Goal: Task Accomplishment & Management: Complete application form

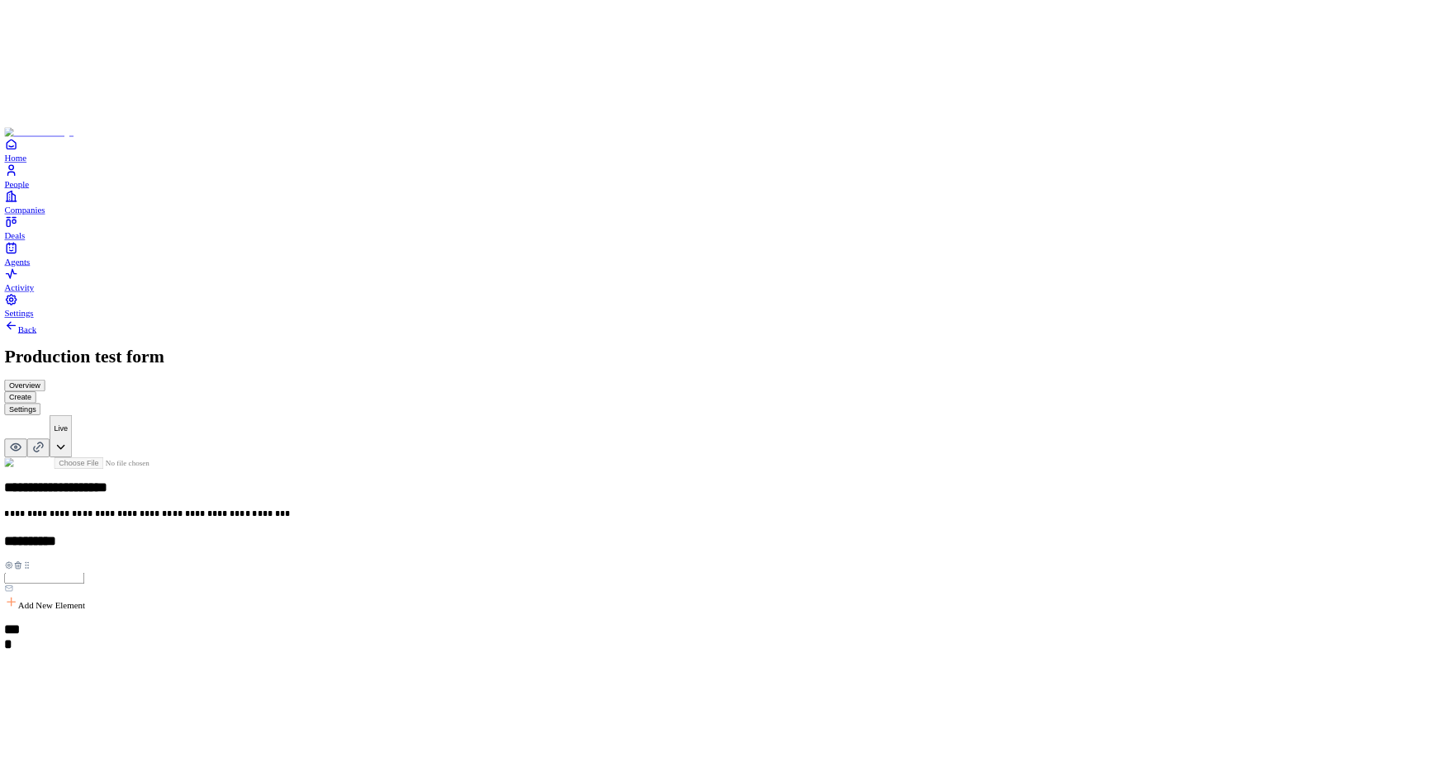
scroll to position [153, 0]
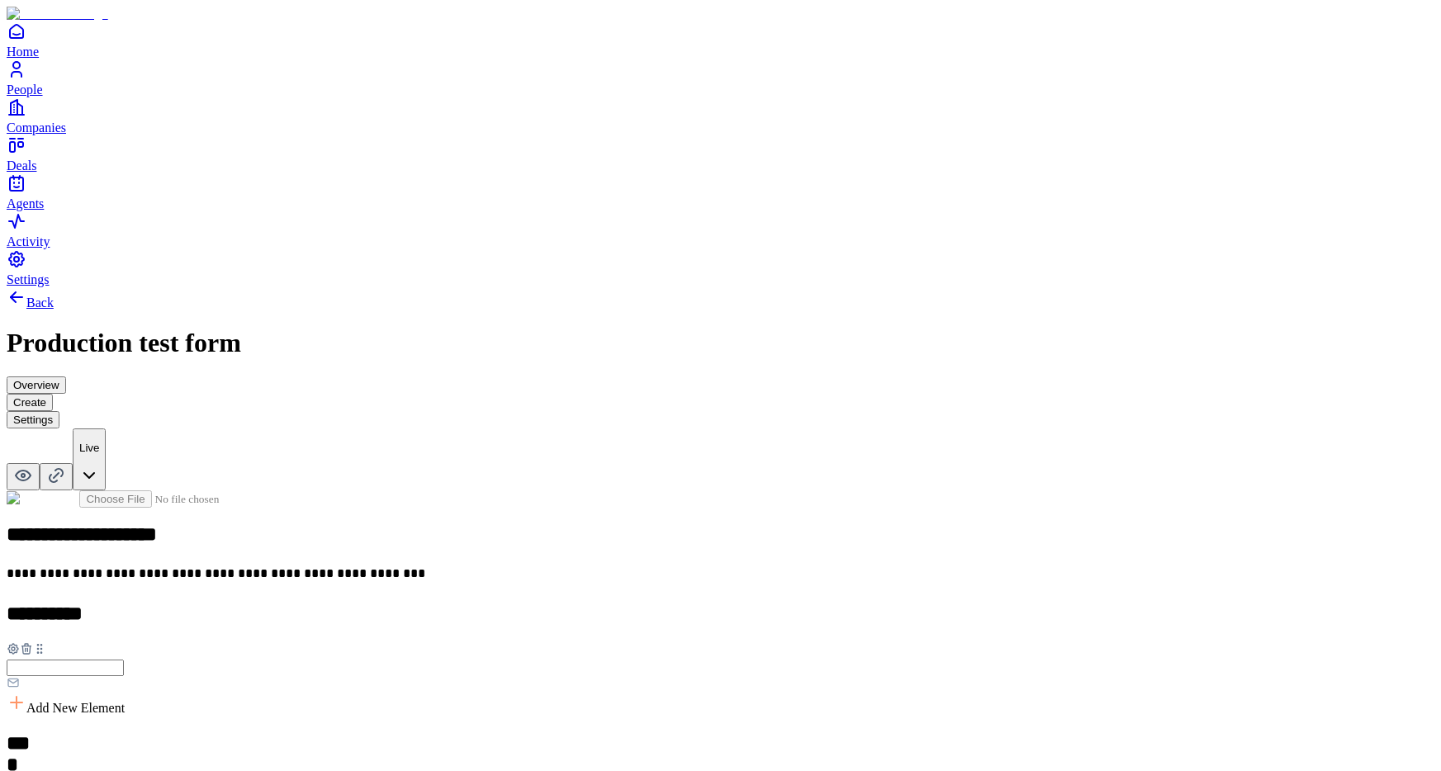
scroll to position [1007, 0]
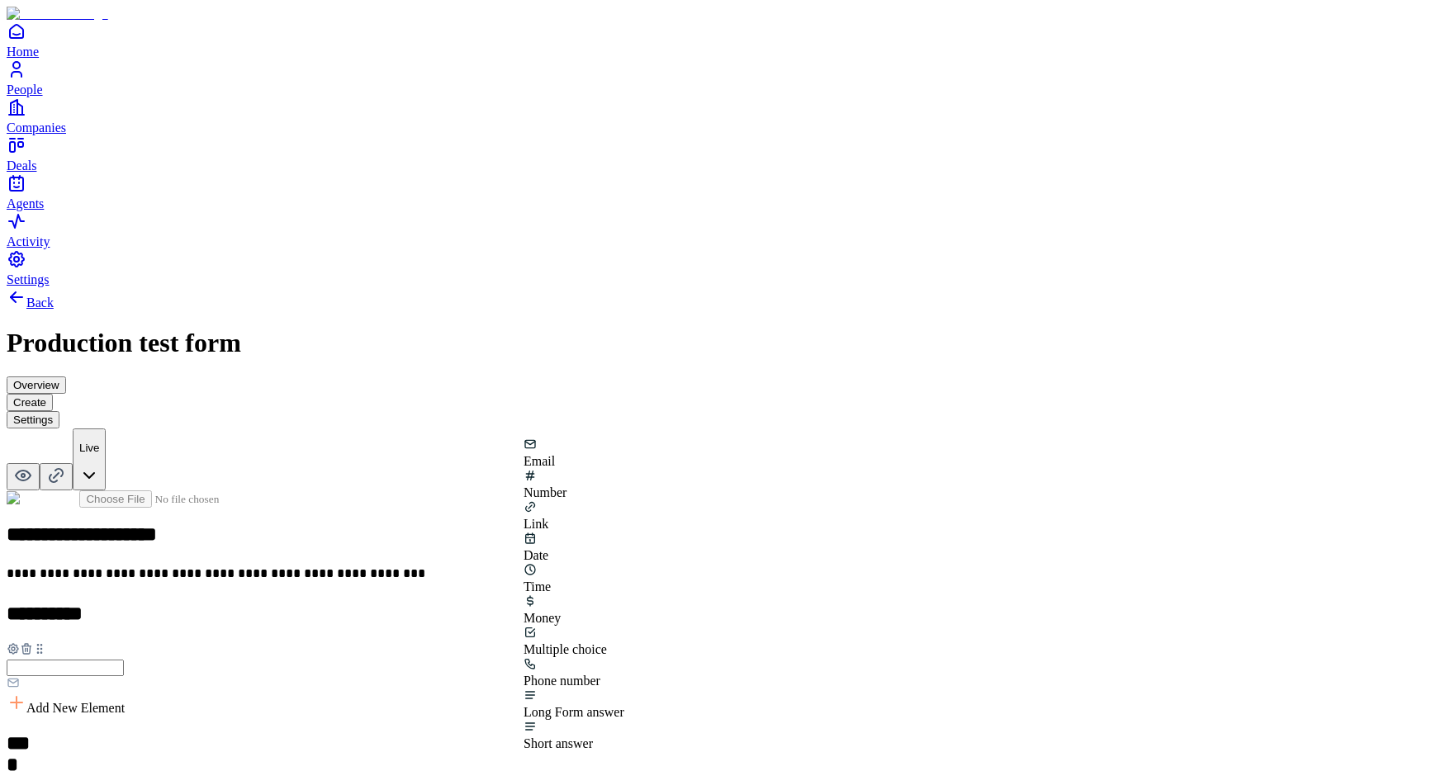
click at [624, 494] on div "Number" at bounding box center [573, 484] width 101 height 31
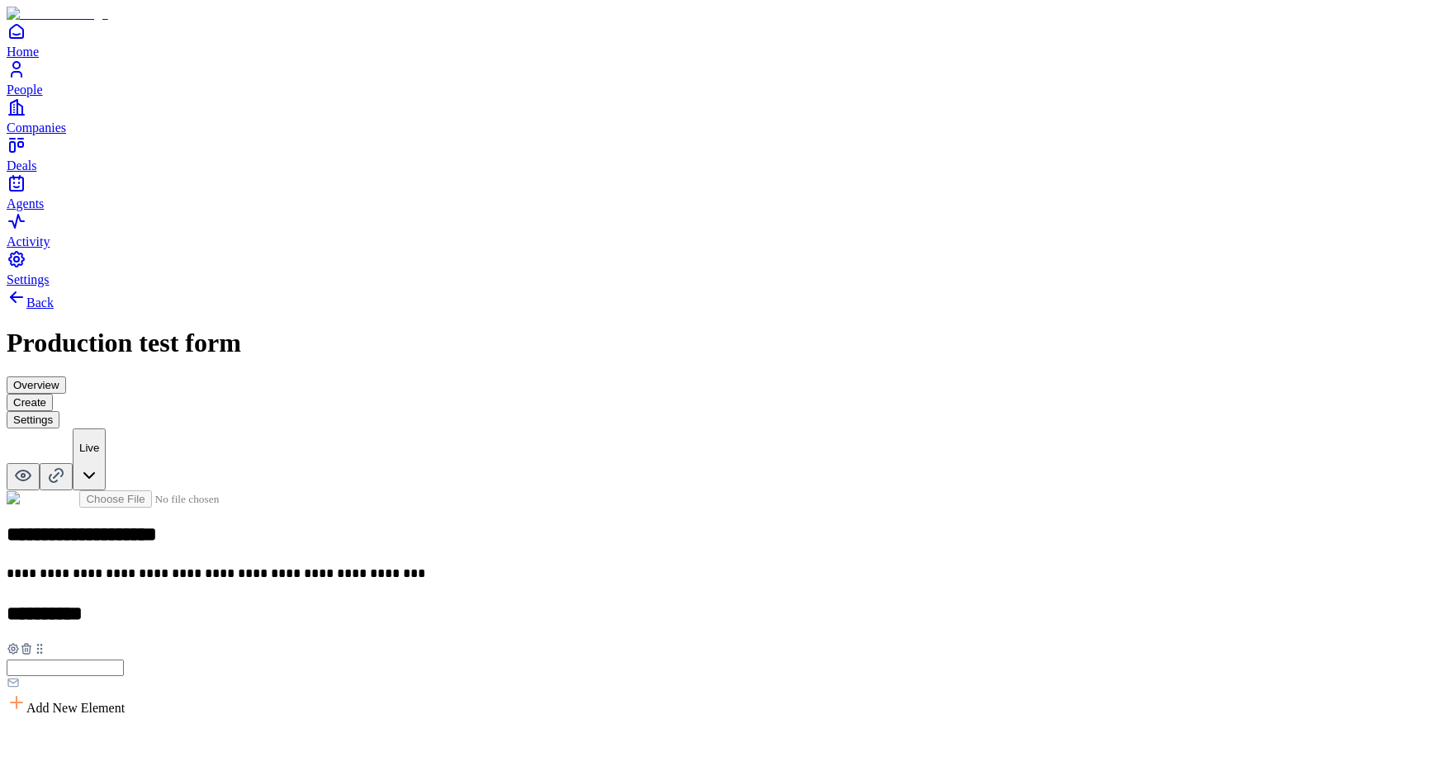
scroll to position [1111, 0]
click at [22, 297] on icon at bounding box center [17, 297] width 12 height 0
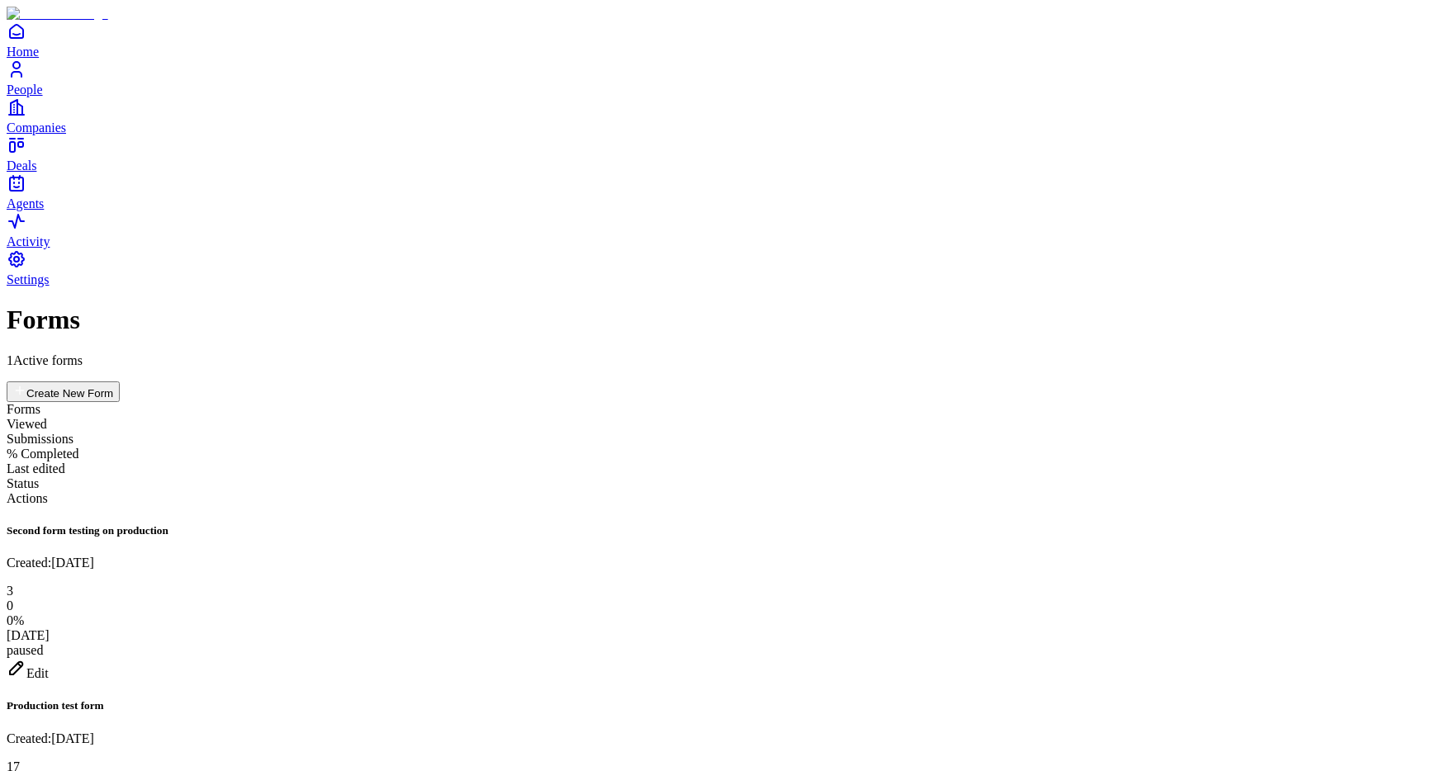
click at [26, 658] on icon at bounding box center [17, 668] width 20 height 20
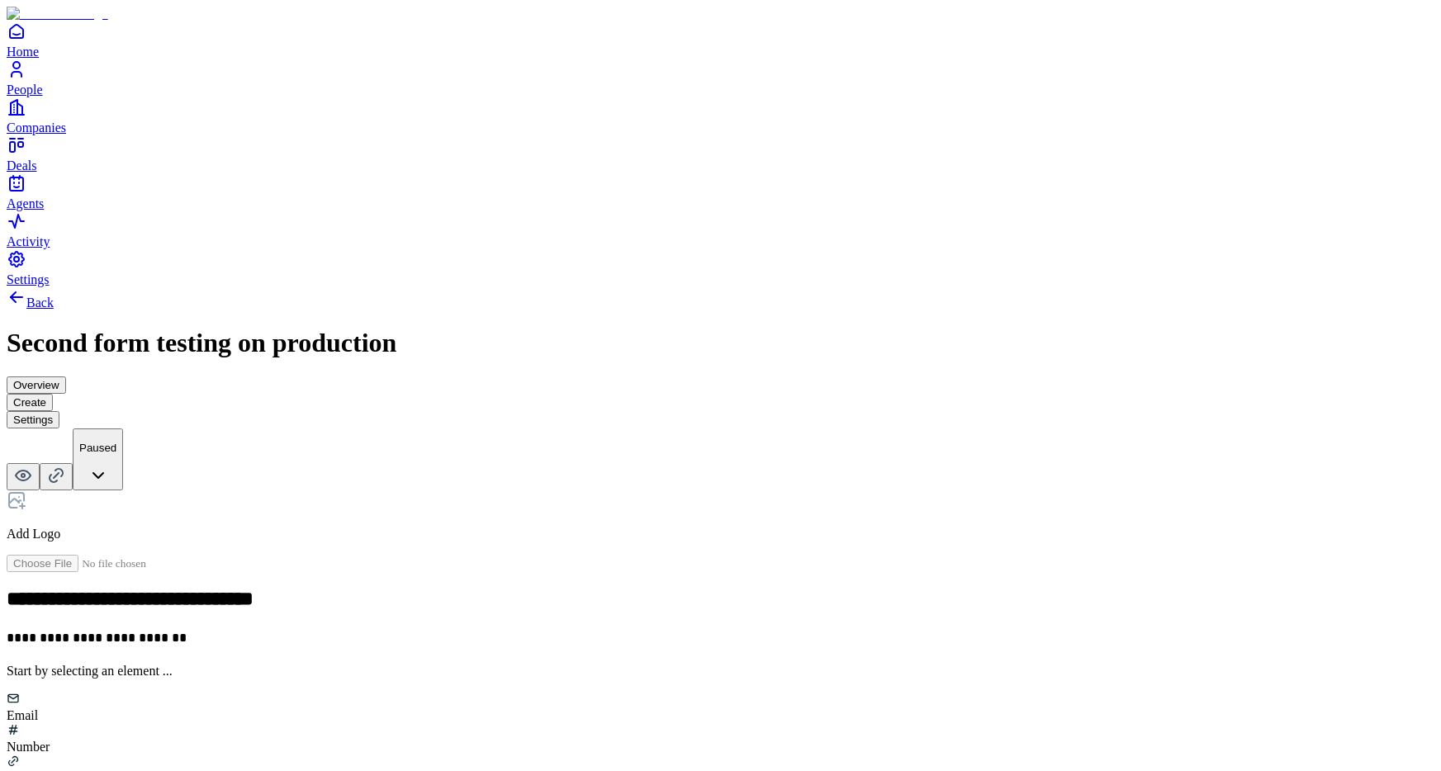
click at [656, 723] on div "Number" at bounding box center [721, 738] width 1428 height 31
click at [566, 667] on h2 at bounding box center [721, 677] width 1428 height 21
click at [601, 498] on div "**********" at bounding box center [721, 642] width 1428 height 305
click at [26, 727] on icon at bounding box center [26, 728] width 0 height 3
click at [575, 692] on div "Email" at bounding box center [721, 707] width 1428 height 31
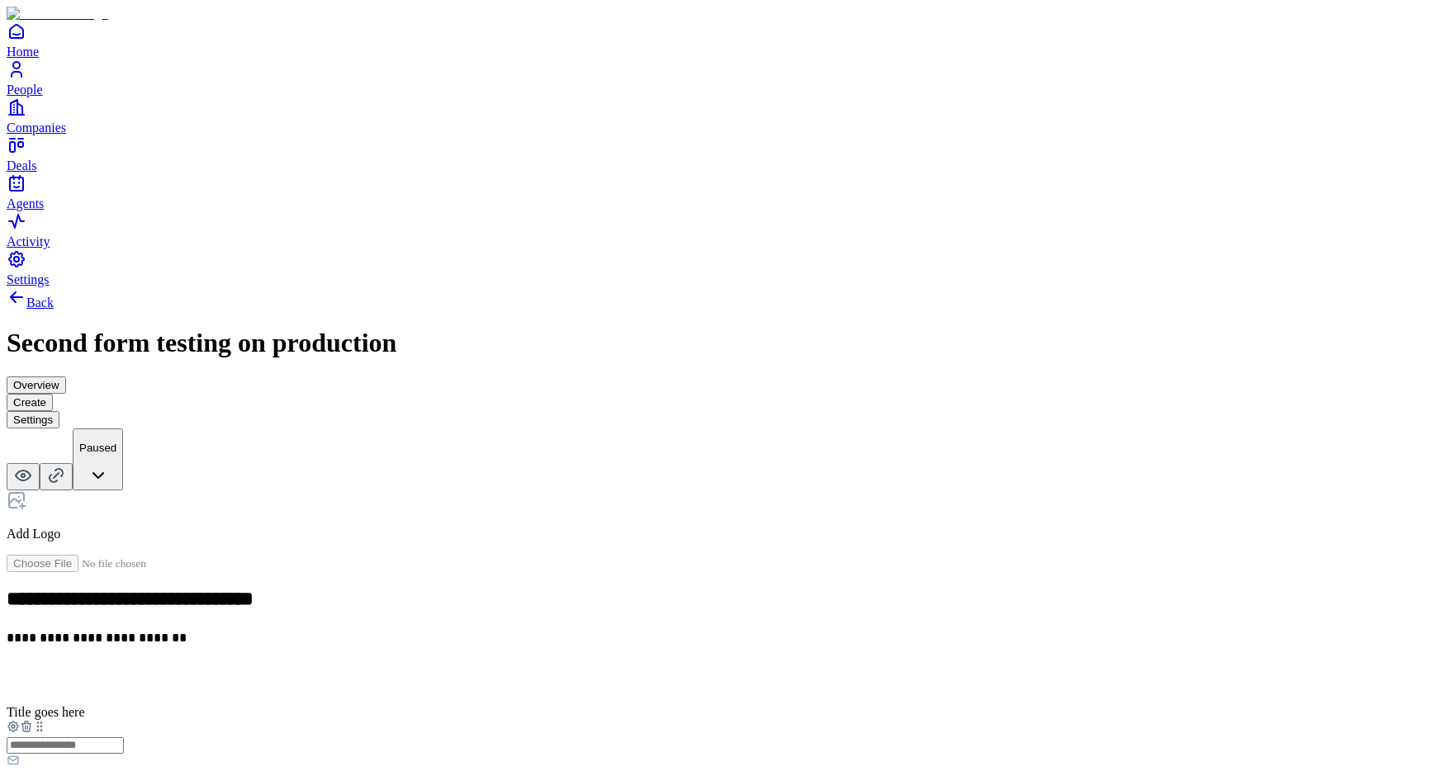
click at [565, 667] on h2 at bounding box center [721, 677] width 1428 height 21
click at [33, 735] on icon at bounding box center [26, 741] width 13 height 13
click at [655, 723] on div "Number" at bounding box center [721, 738] width 1428 height 31
click at [33, 720] on icon at bounding box center [26, 726] width 13 height 13
click at [556, 708] on div "Email" at bounding box center [721, 715] width 1428 height 15
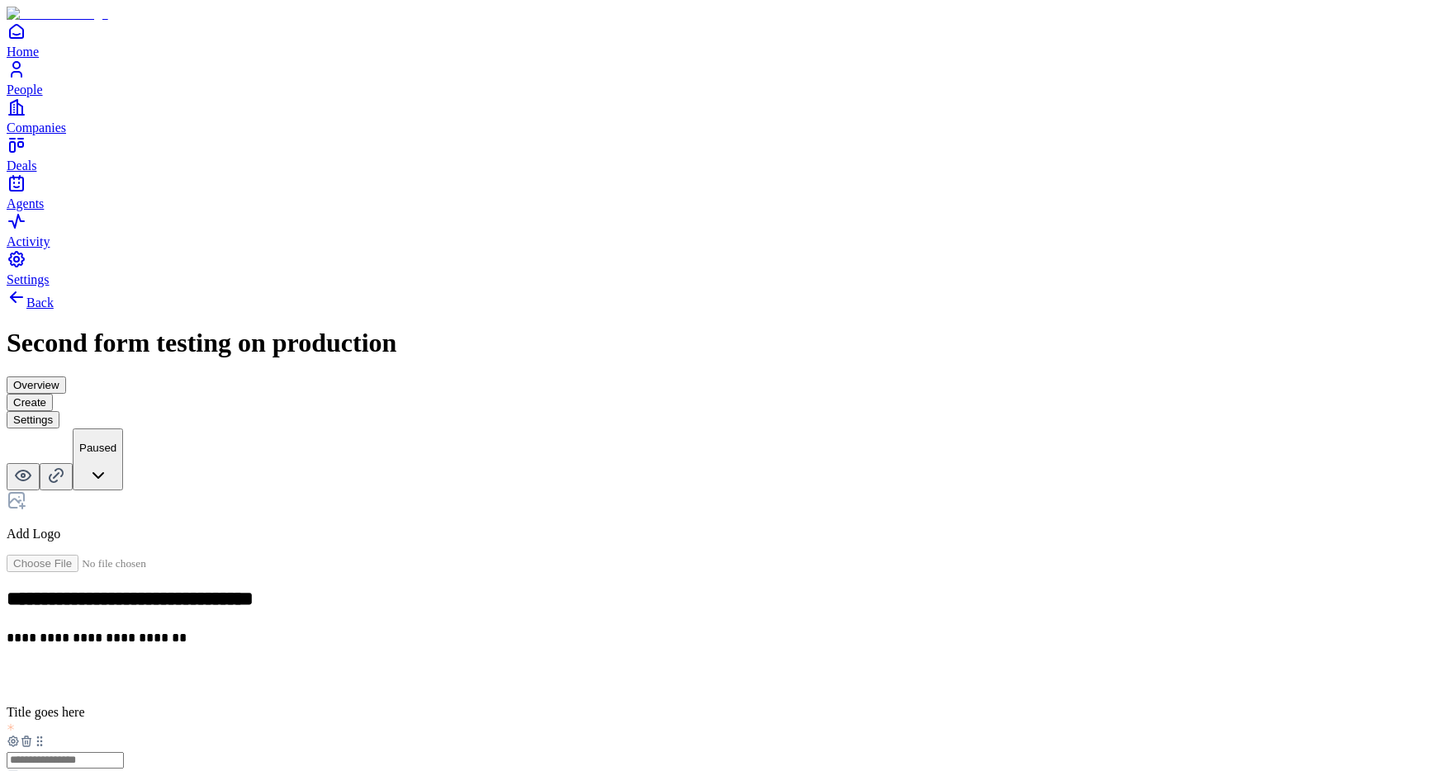
click at [20, 735] on icon at bounding box center [13, 741] width 13 height 13
click at [321, 504] on button "button" at bounding box center [314, 506] width 13 height 5
click at [386, 292] on div "**********" at bounding box center [721, 569] width 1428 height 564
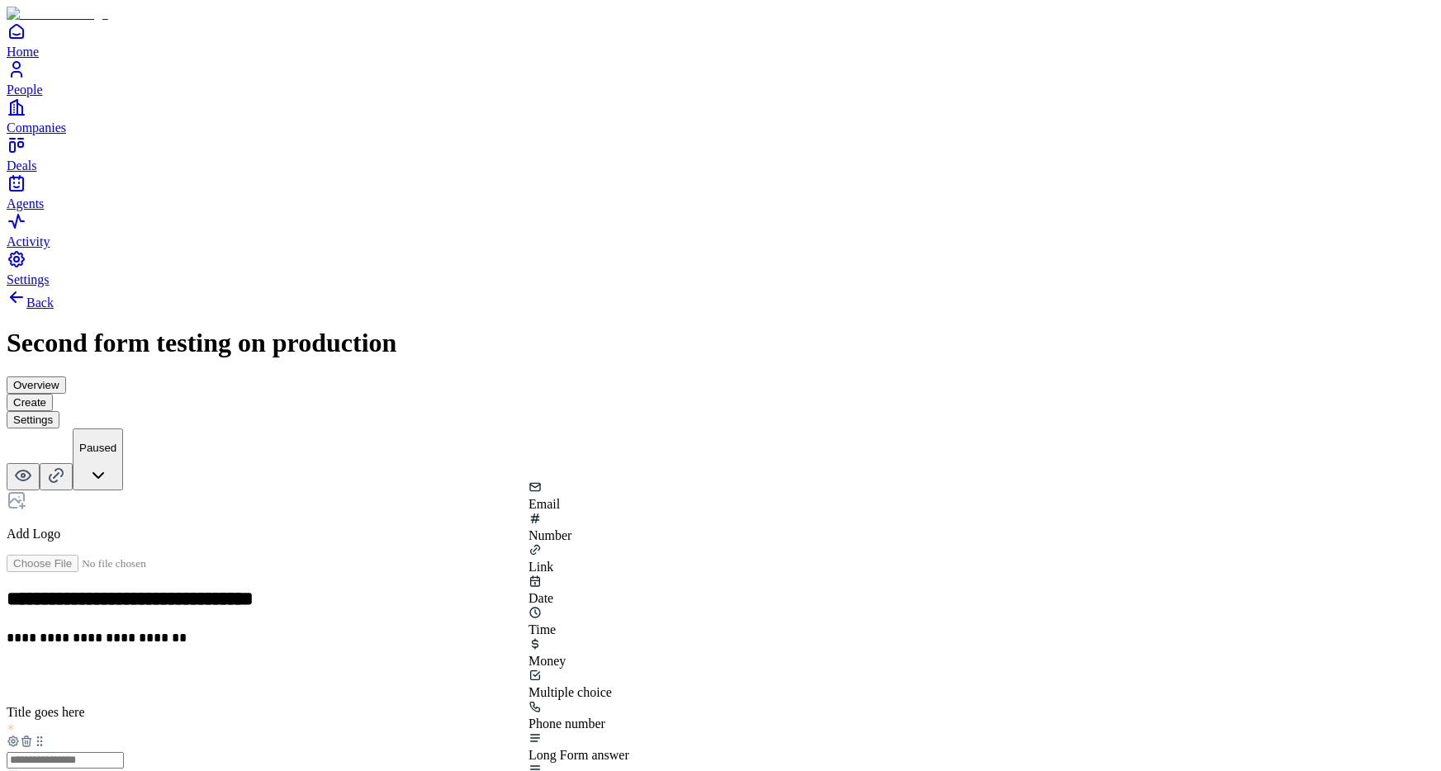
click at [629, 543] on div "Link" at bounding box center [578, 558] width 101 height 31
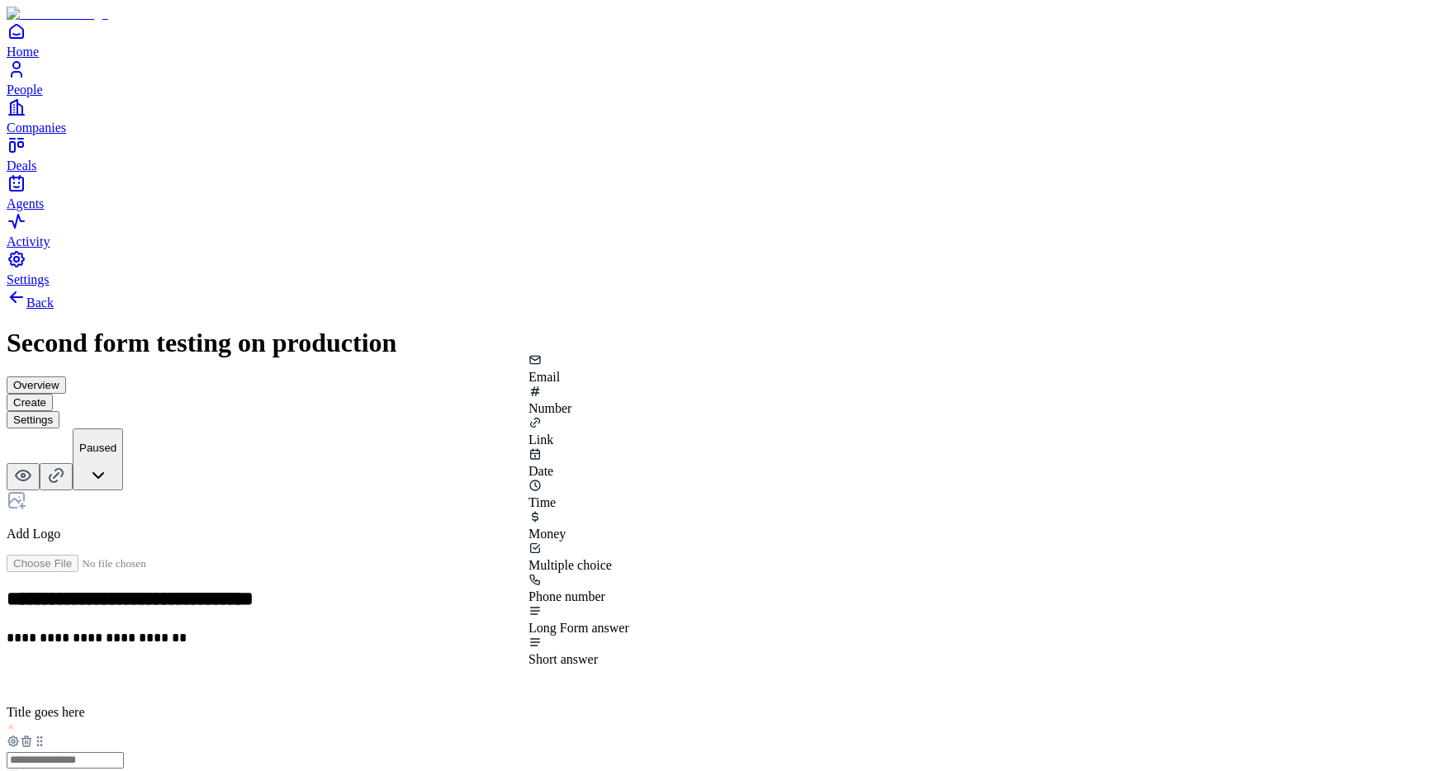
click at [629, 590] on div "Phone number" at bounding box center [578, 597] width 101 height 15
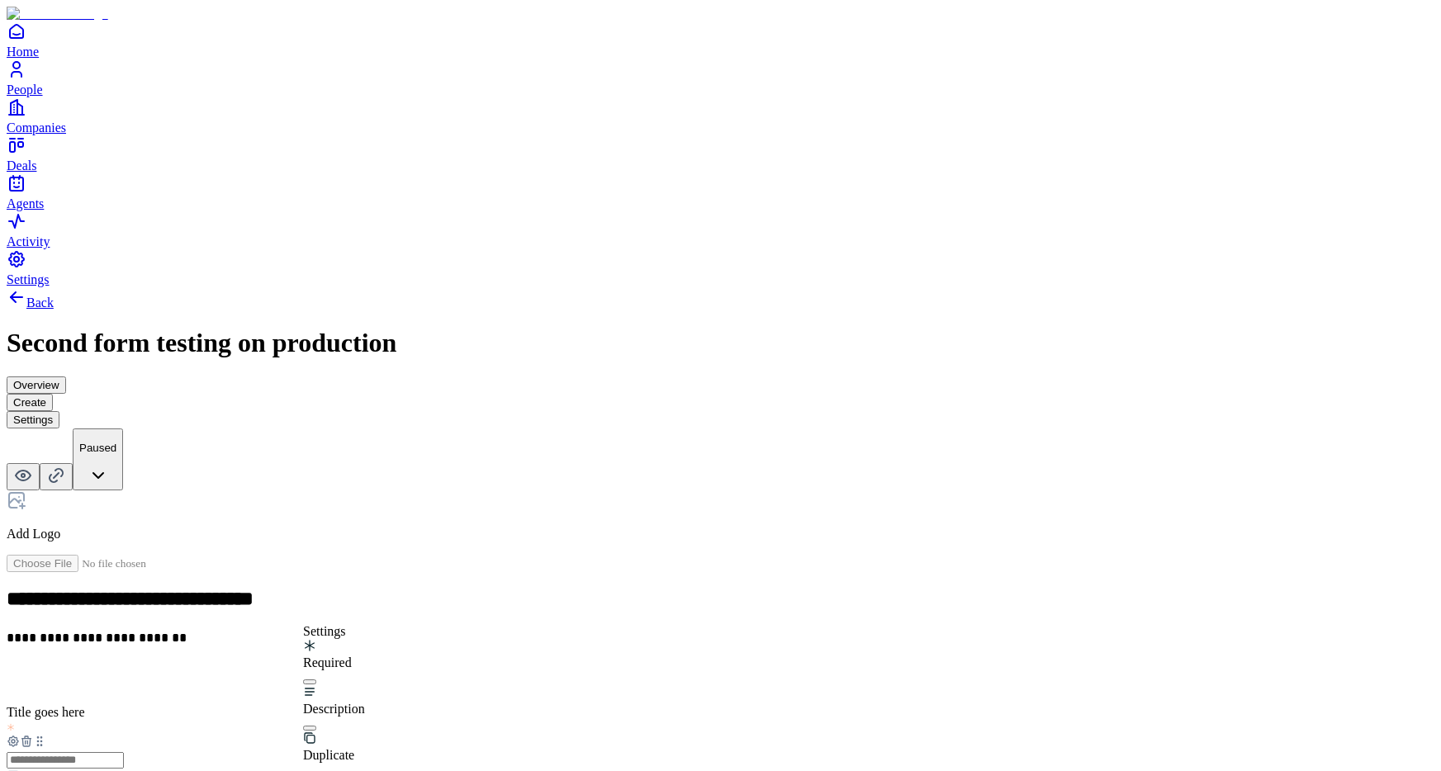
click at [316, 680] on button "button" at bounding box center [309, 682] width 13 height 5
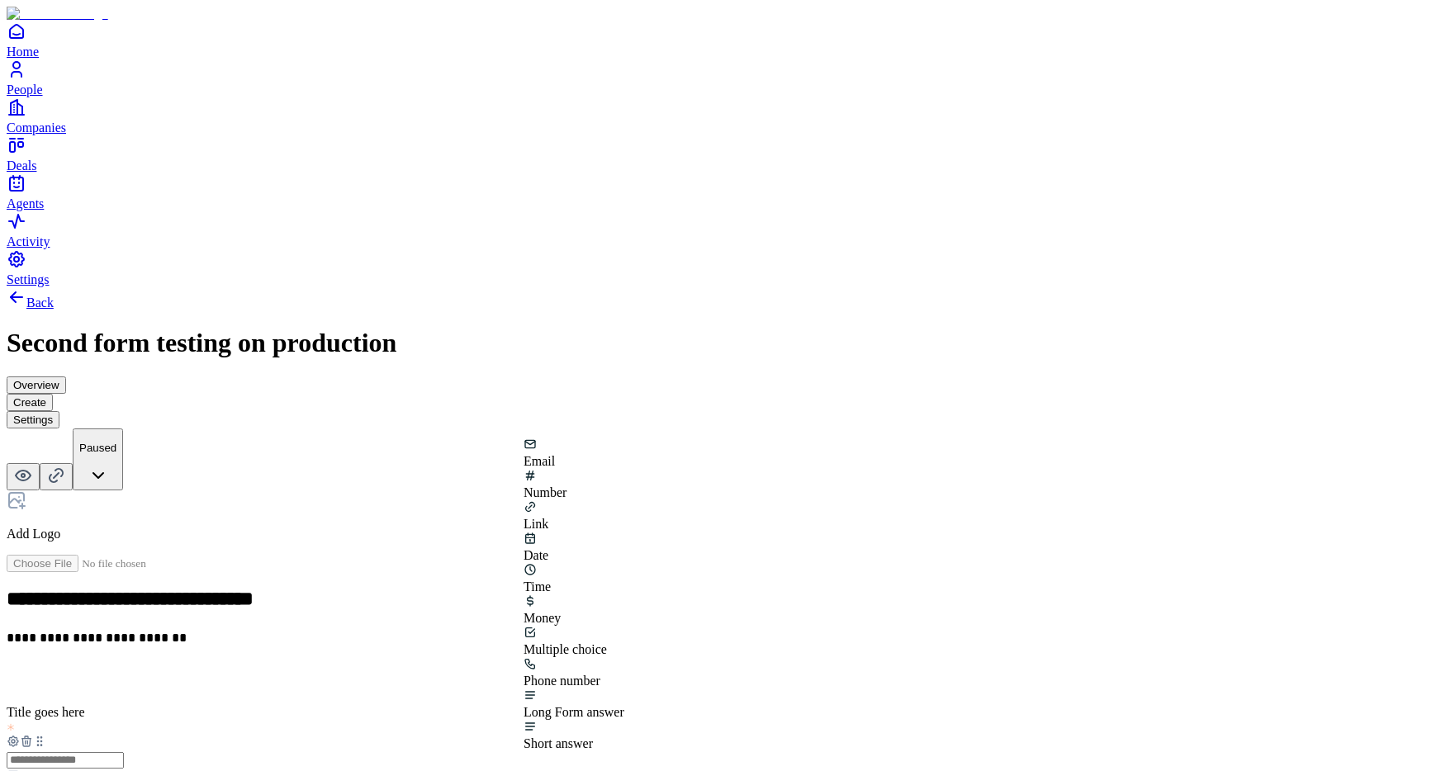
click at [624, 736] on div "Short answer" at bounding box center [573, 743] width 101 height 15
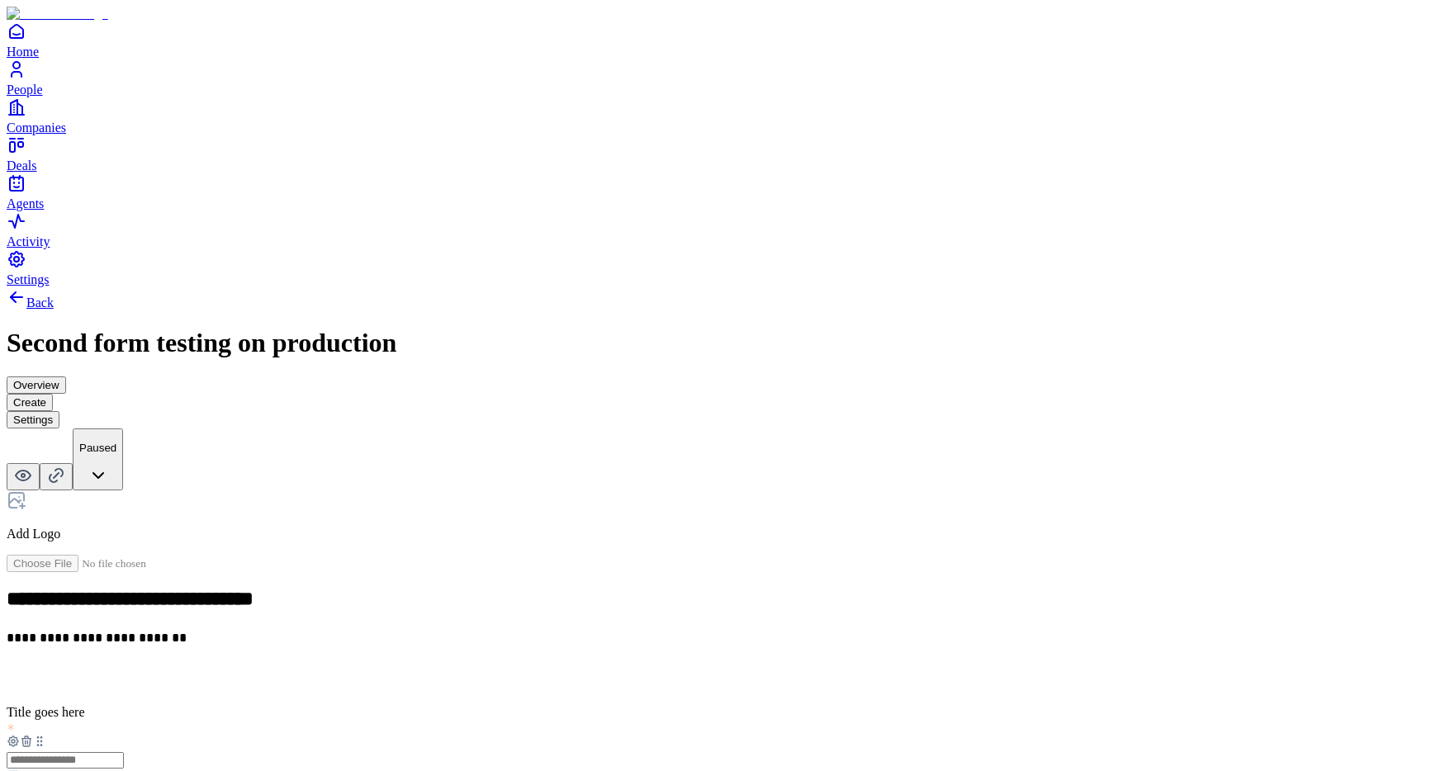
scroll to position [124, 0]
click at [1035, 628] on div "**********" at bounding box center [721, 771] width 1428 height 968
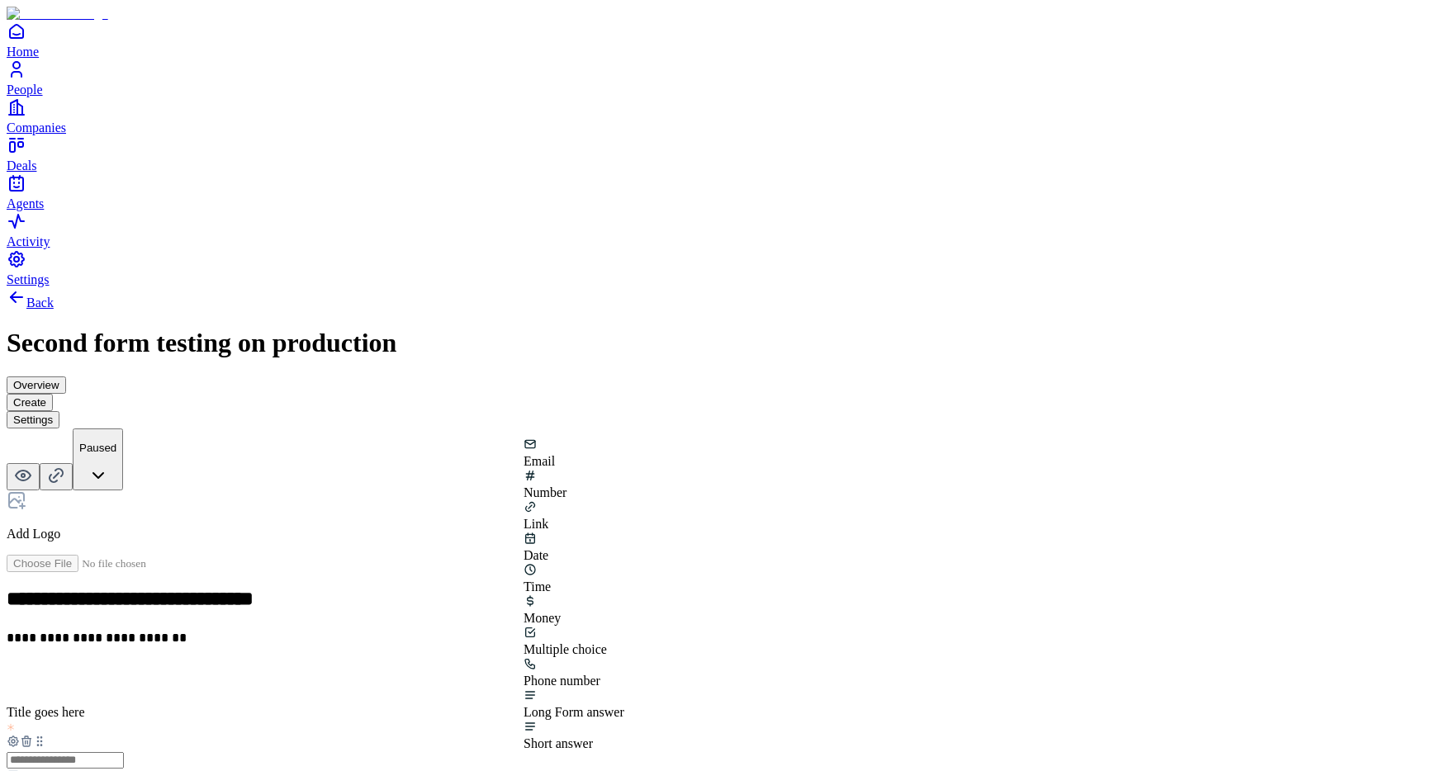
click at [587, 606] on div "Money" at bounding box center [573, 609] width 101 height 31
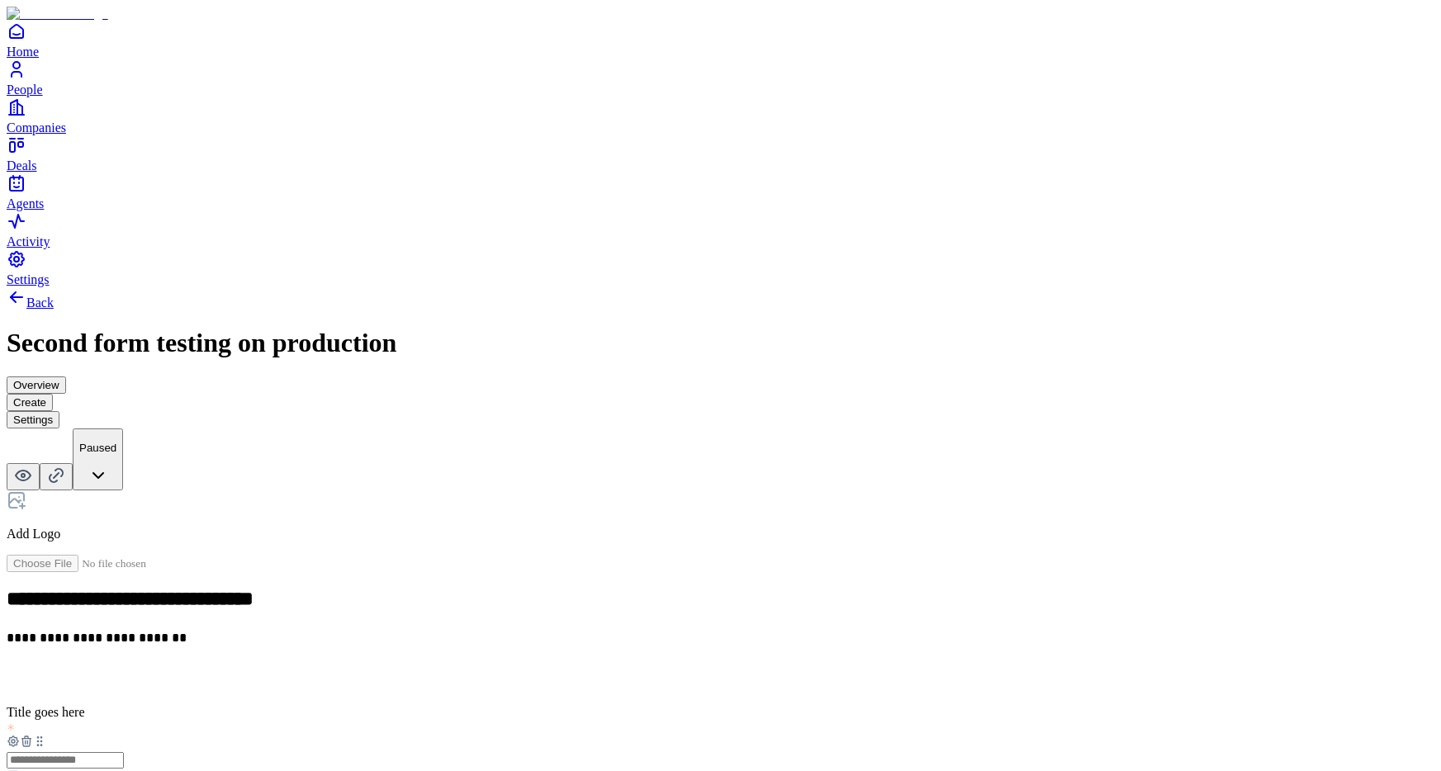
scroll to position [124, 0]
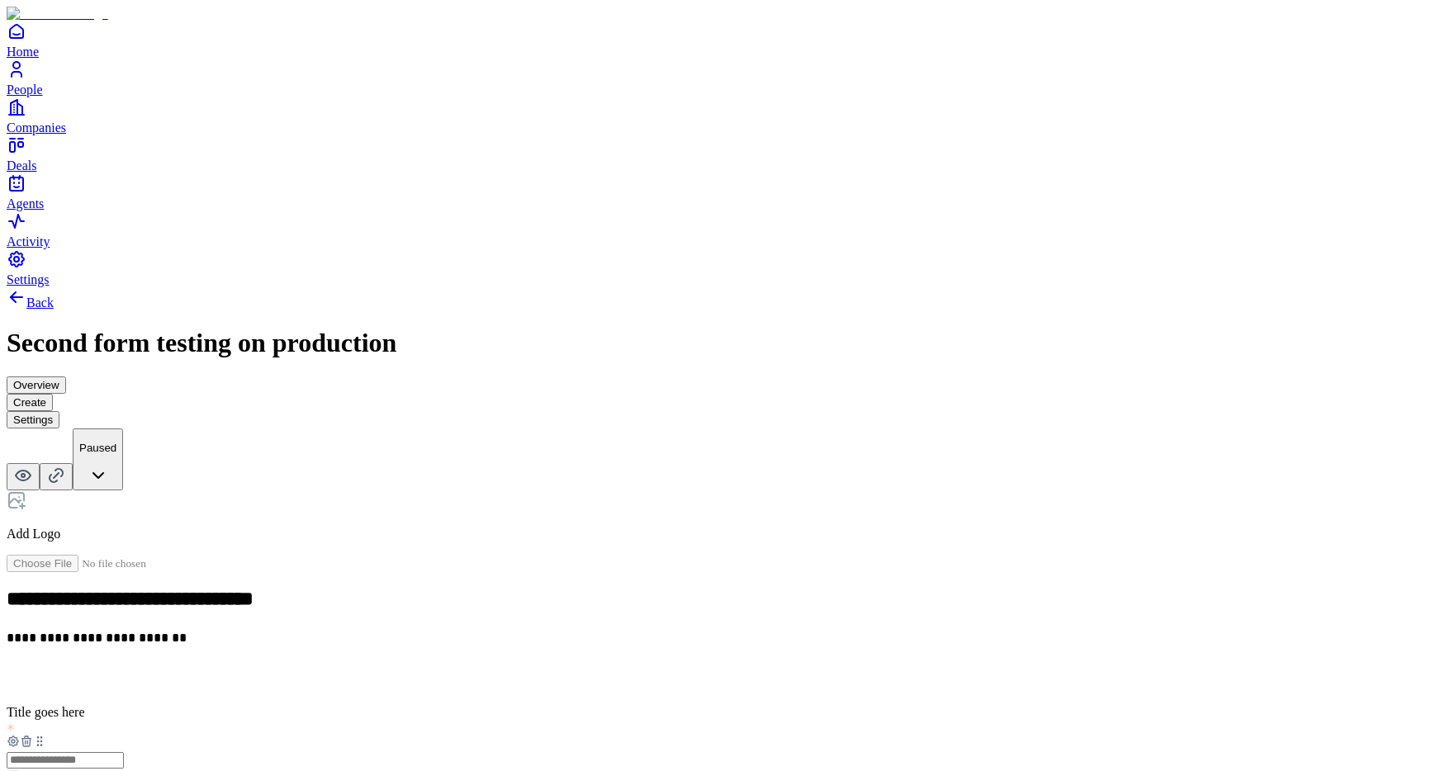
click at [629, 543] on div "Link" at bounding box center [578, 558] width 101 height 31
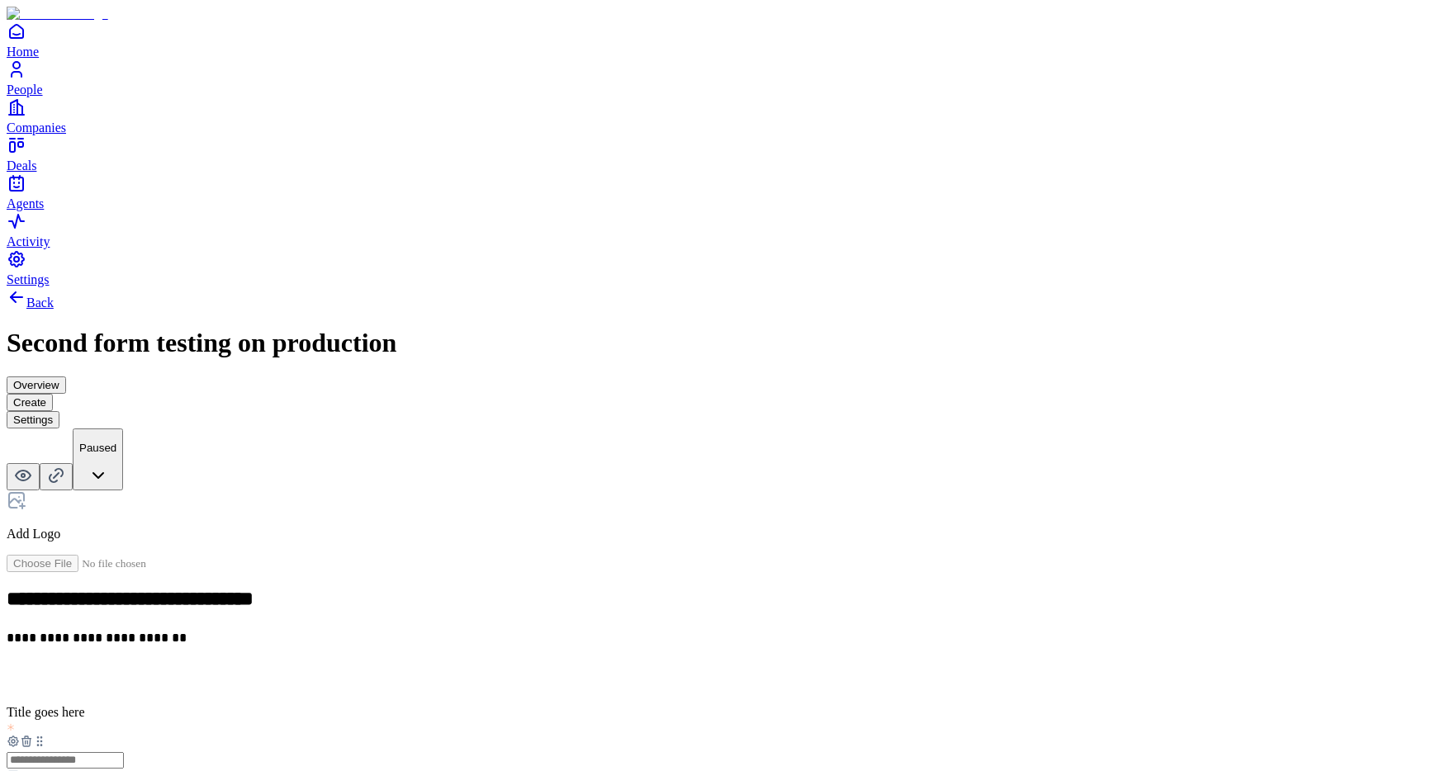
click at [629, 590] on div "Phone number" at bounding box center [578, 597] width 101 height 15
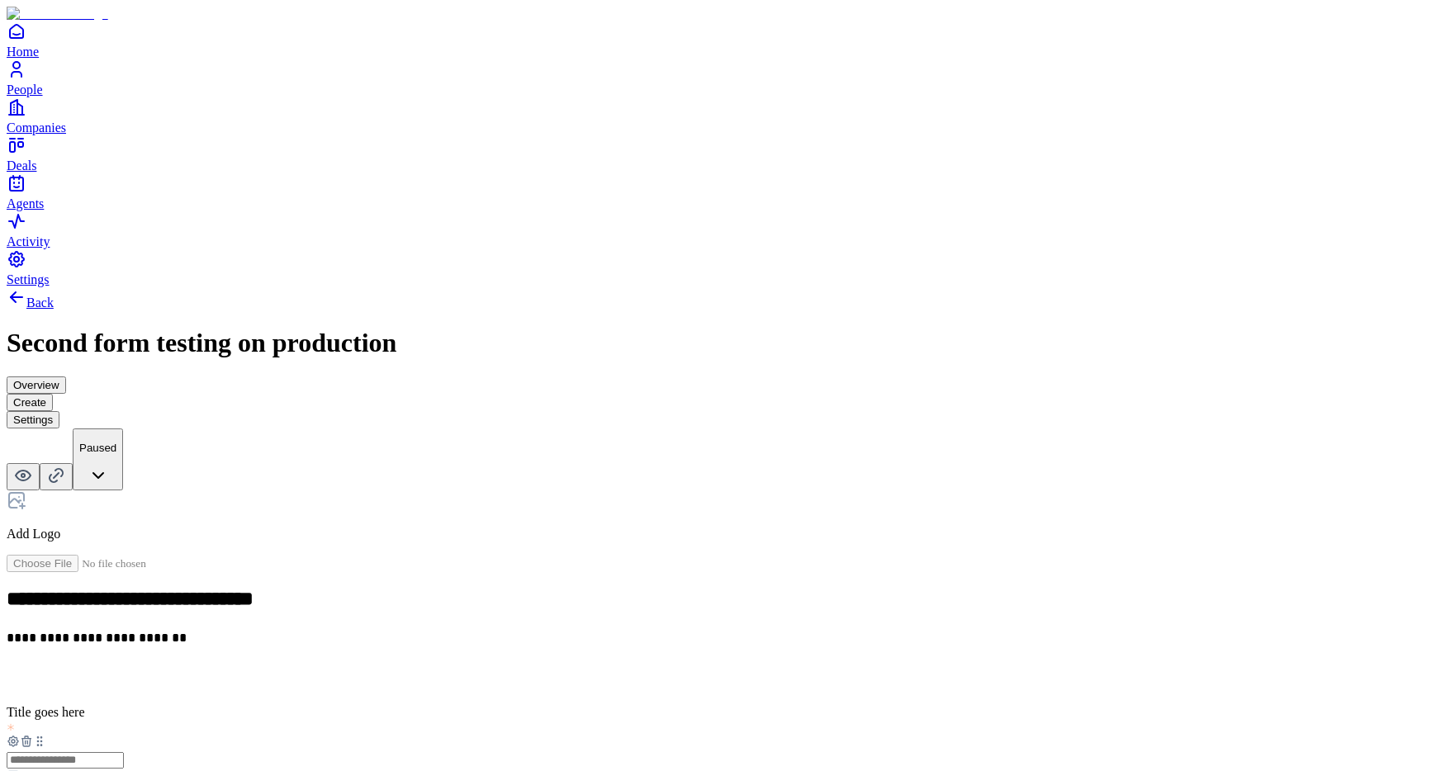
click at [27, 741] on icon at bounding box center [27, 742] width 0 height 3
click at [581, 667] on h2 at bounding box center [721, 677] width 1428 height 21
click at [607, 547] on div "**********" at bounding box center [721, 635] width 1428 height 291
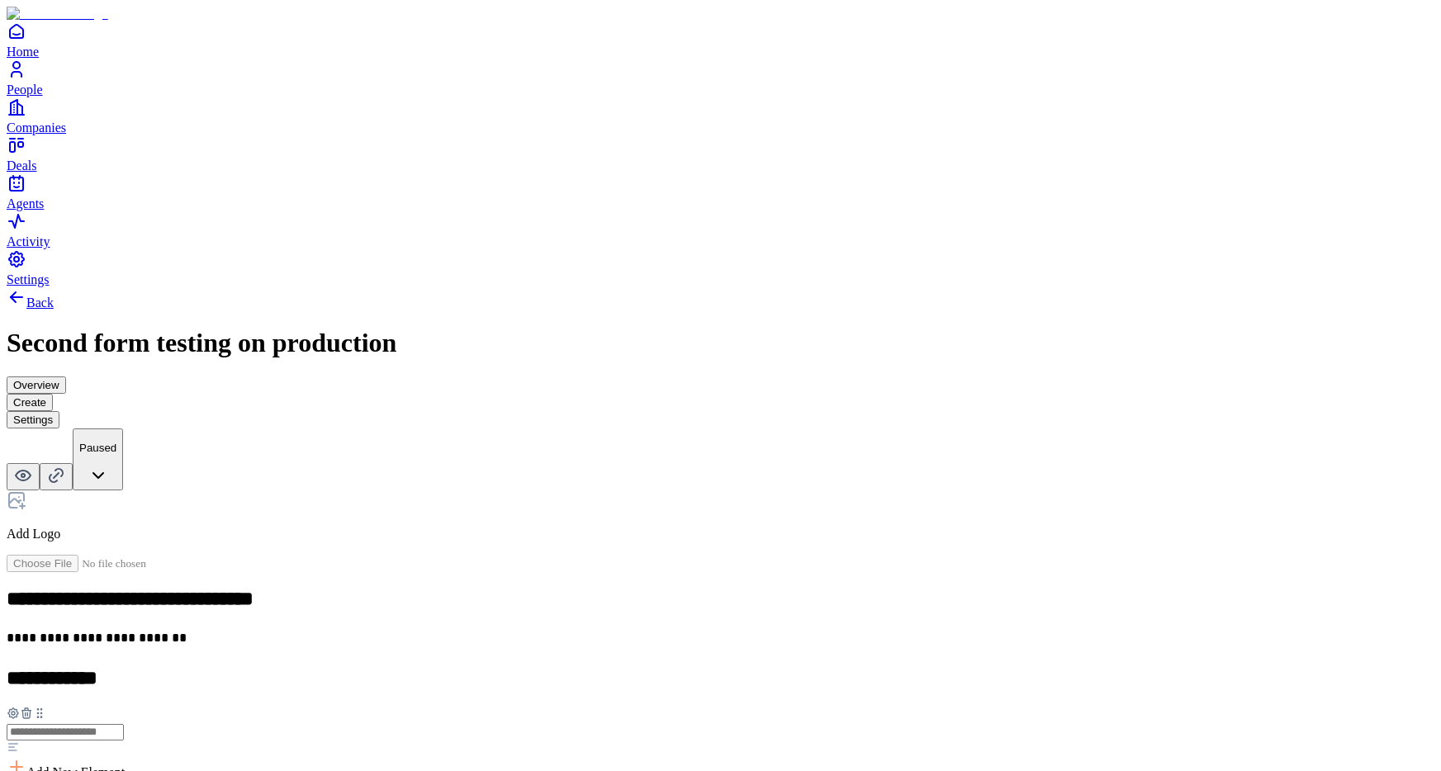
click at [125, 765] on span "Add New Element" at bounding box center [75, 772] width 98 height 14
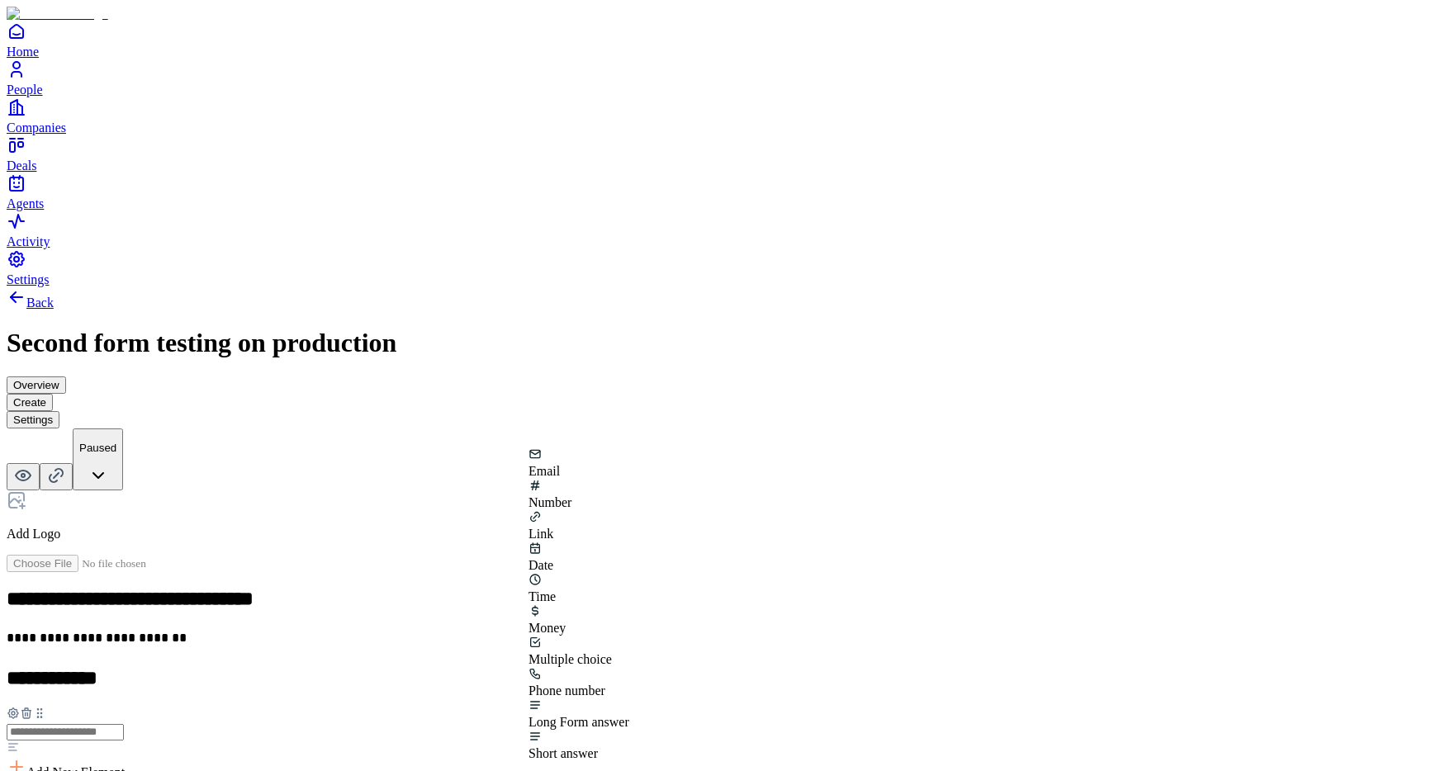
click at [629, 493] on div "Number" at bounding box center [578, 494] width 101 height 31
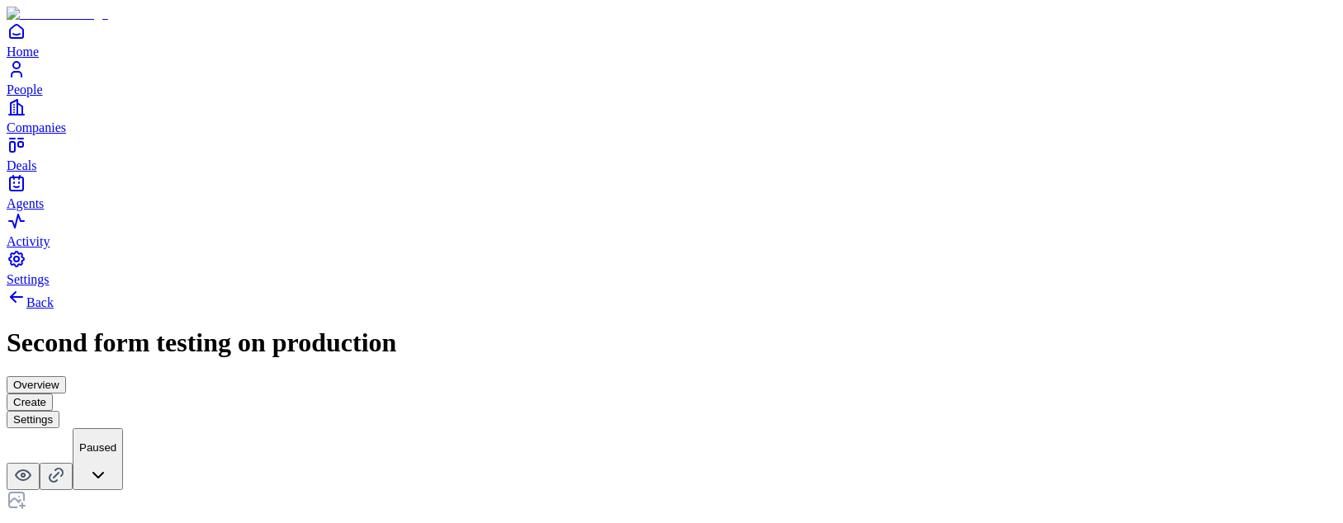
scroll to position [130, 0]
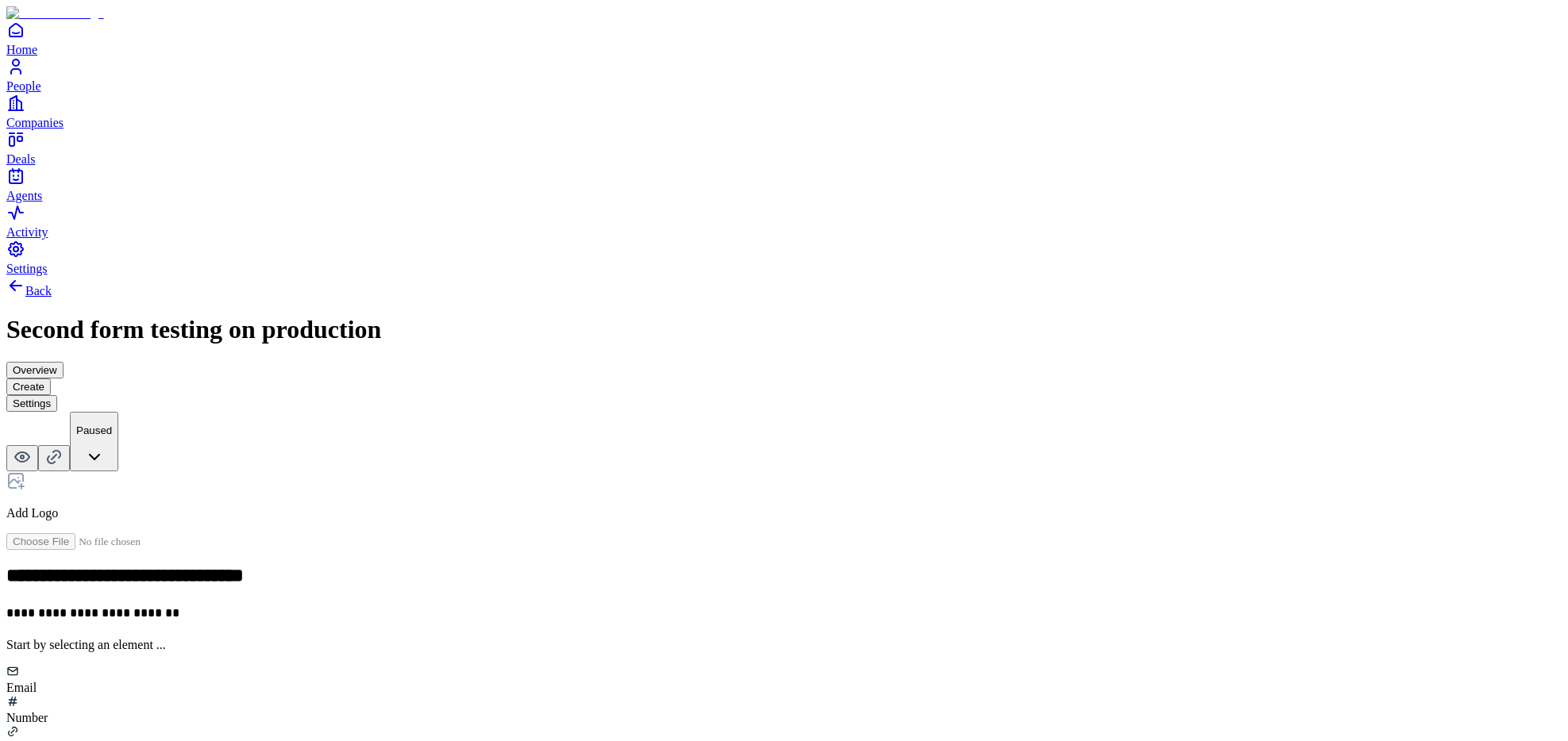
scroll to position [0, 0]
click at [57, 395] on button "Settings" at bounding box center [32, 403] width 51 height 16
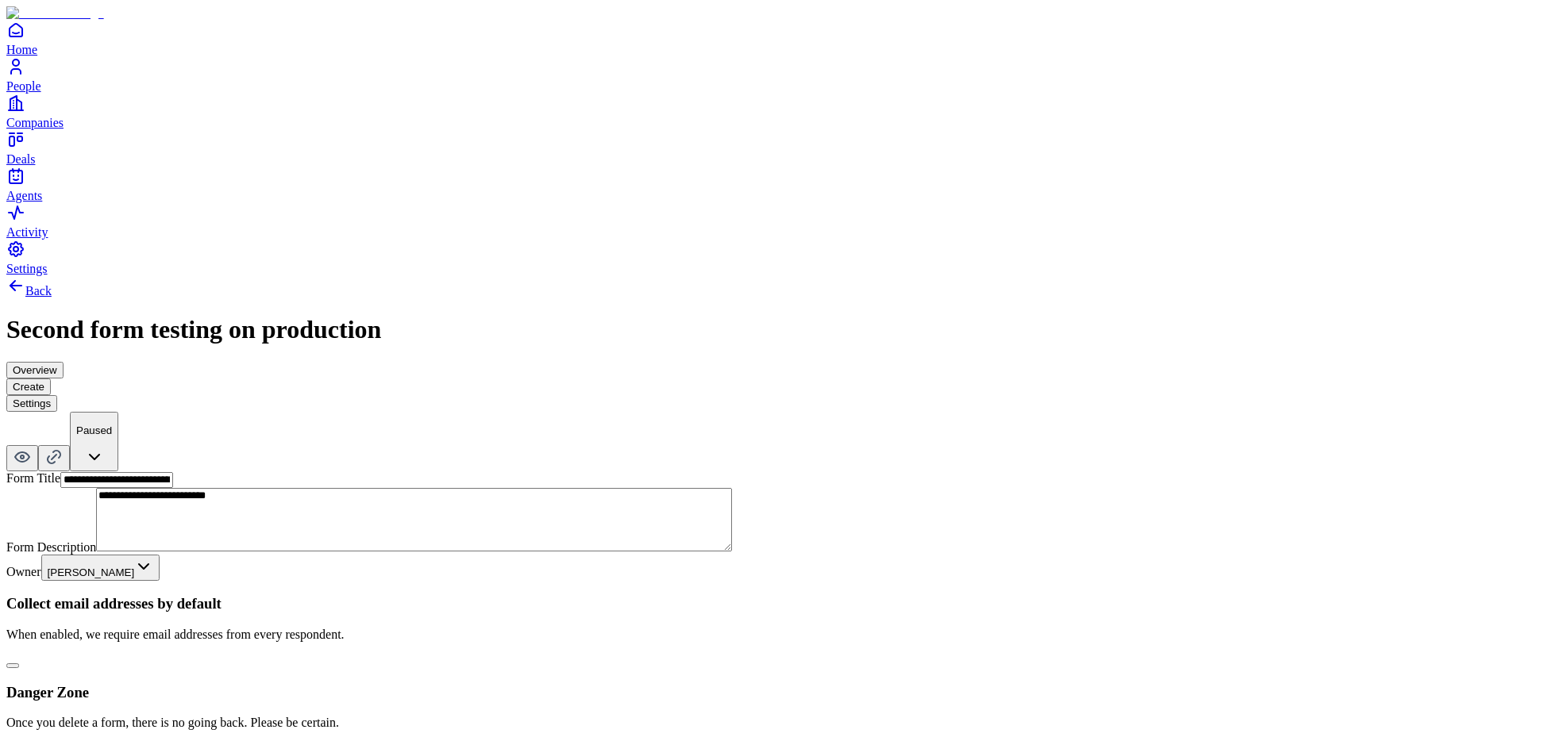
click at [77, 740] on button "Delete Form" at bounding box center [41, 751] width 70 height 16
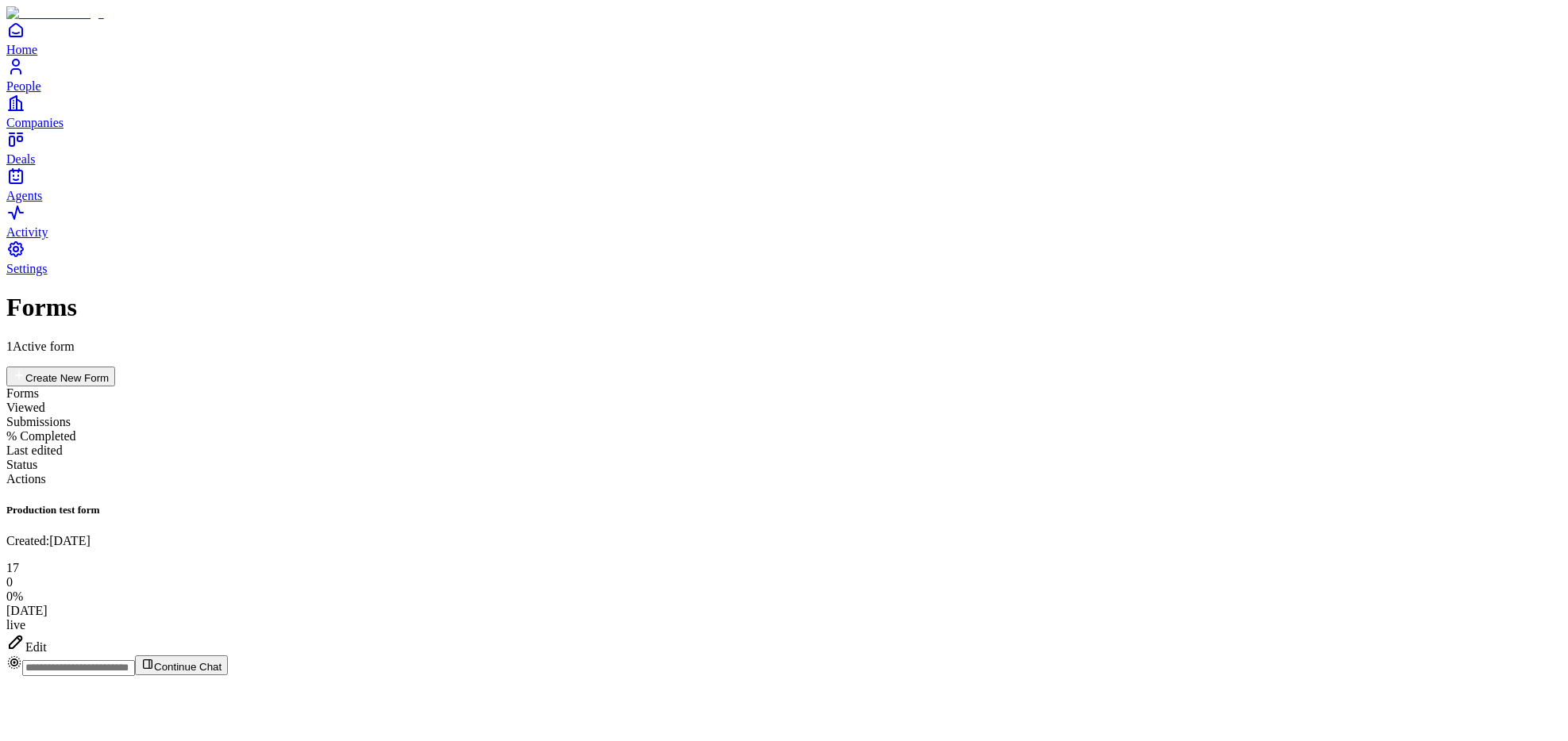
click at [115, 366] on button "Create New Form" at bounding box center [61, 376] width 109 height 20
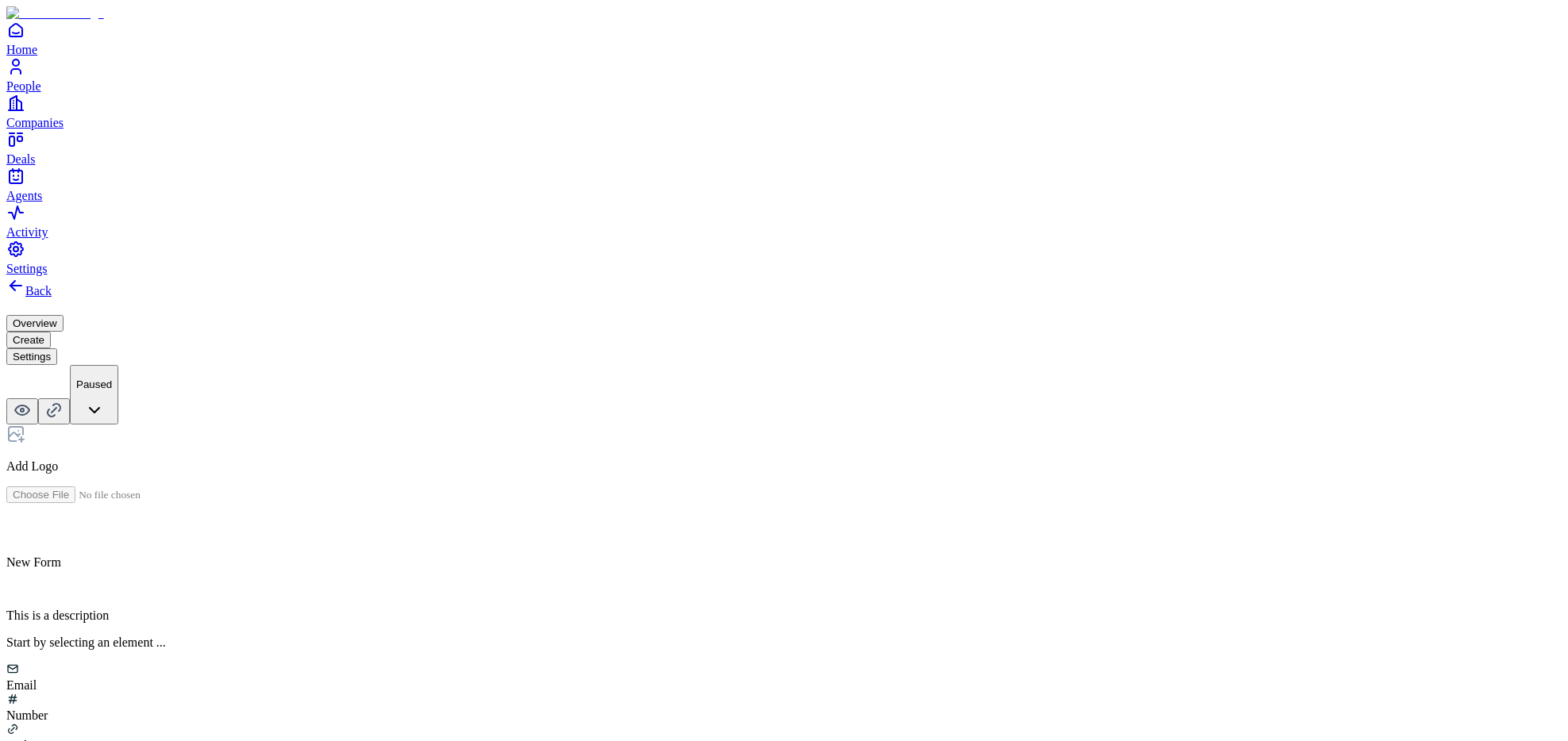
click at [736, 693] on div "Number" at bounding box center [784, 707] width 1555 height 30
click at [635, 639] on h2 at bounding box center [784, 649] width 1555 height 20
click at [120, 733] on span "Add New Element" at bounding box center [72, 740] width 94 height 13
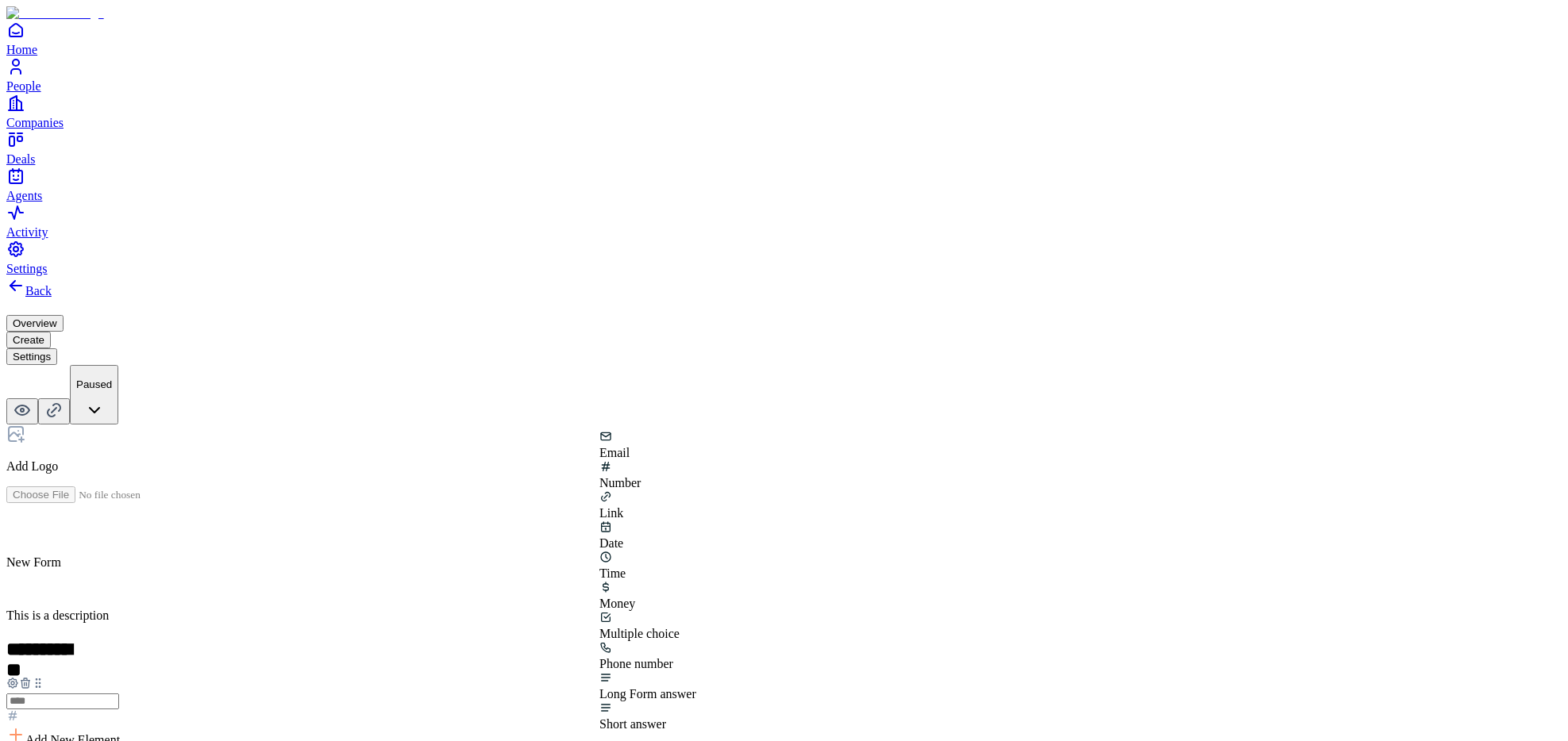
click at [638, 580] on div "Money" at bounding box center [647, 595] width 97 height 30
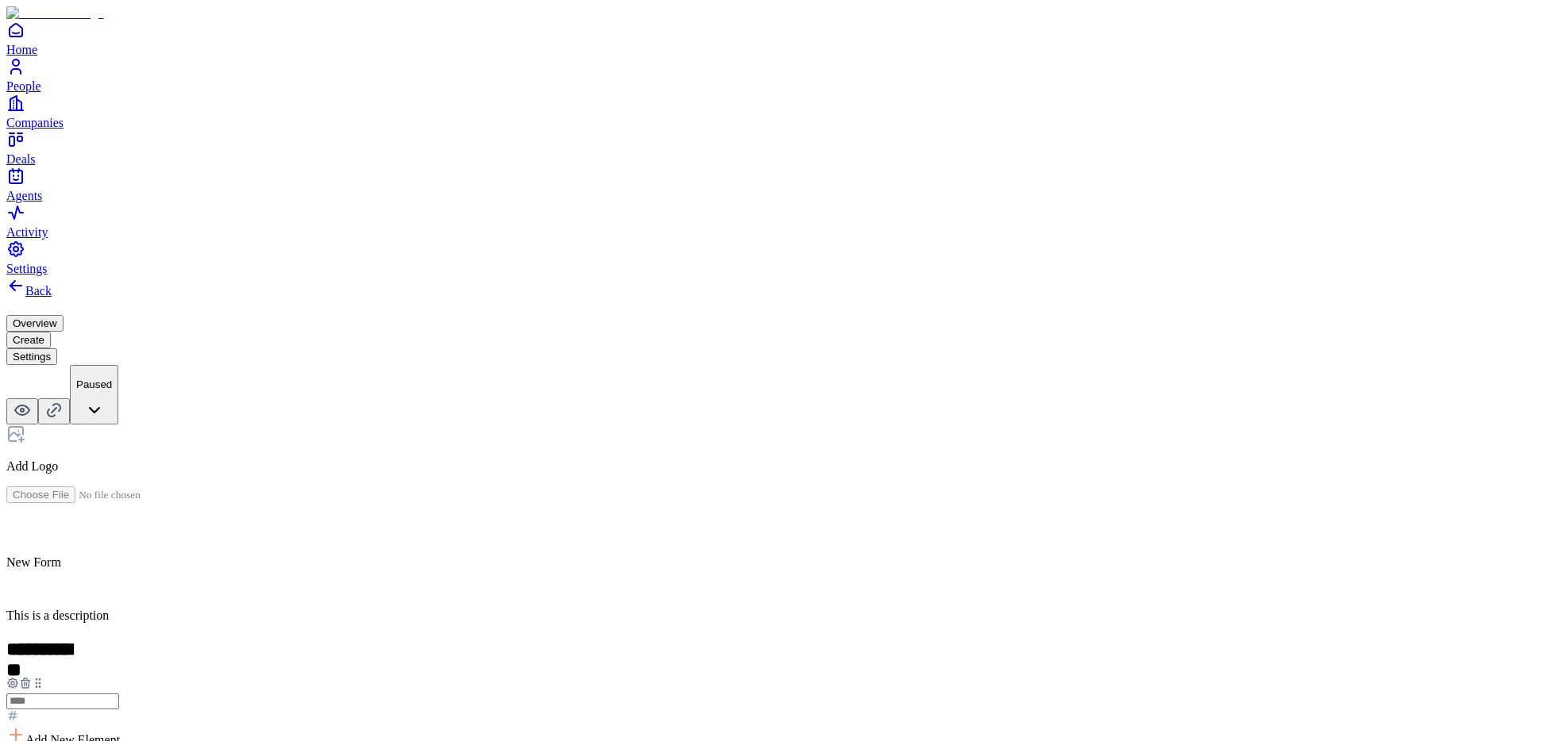
click at [462, 470] on div "**********" at bounding box center [784, 643] width 1555 height 735
drag, startPoint x: 581, startPoint y: 580, endPoint x: 576, endPoint y: 471, distance: 109.1
drag, startPoint x: 581, startPoint y: 481, endPoint x: 582, endPoint y: 372, distance: 109.0
click at [45, 694] on icon at bounding box center [38, 700] width 12 height 12
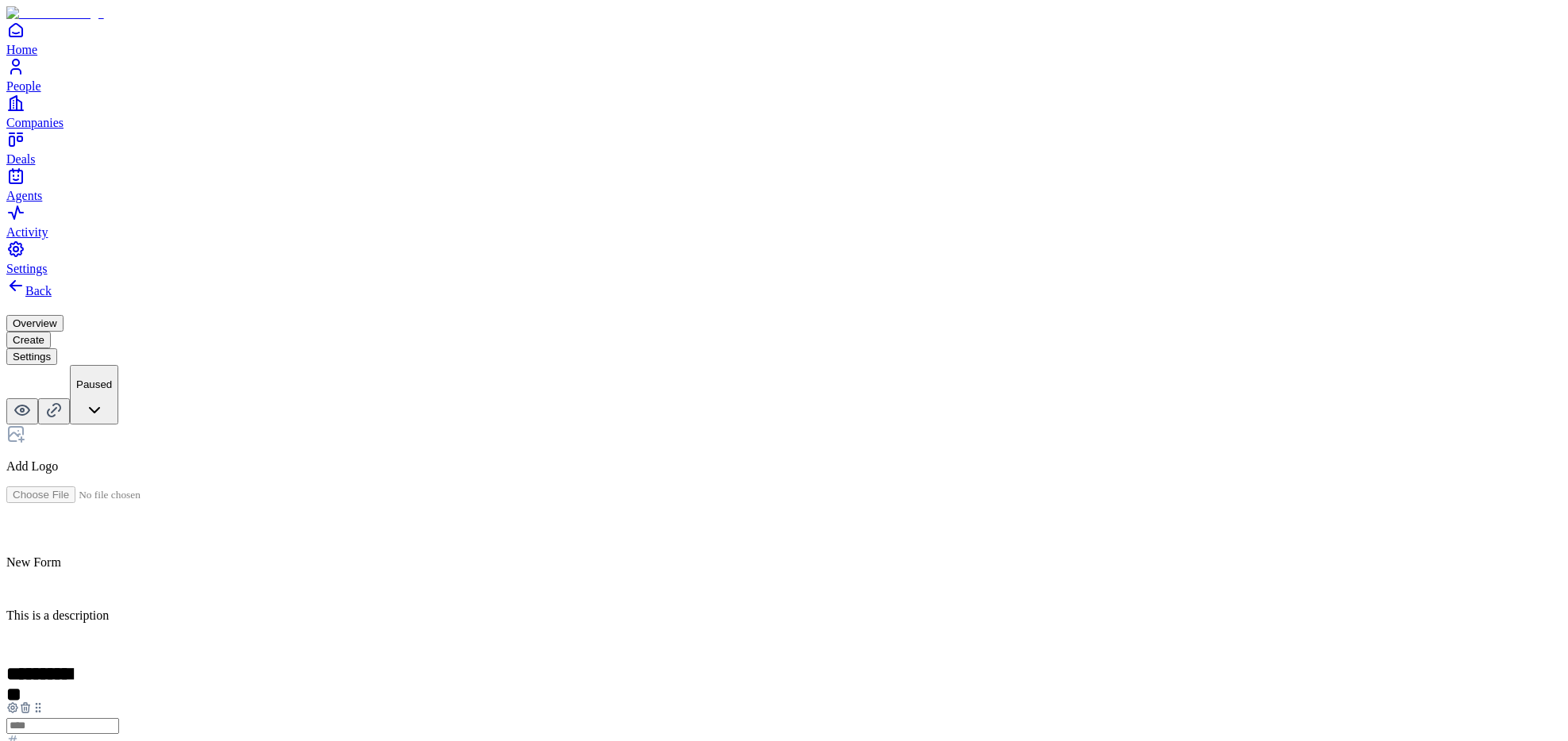
drag, startPoint x: 583, startPoint y: 380, endPoint x: 566, endPoint y: 497, distance: 118.2
drag, startPoint x: 585, startPoint y: 577, endPoint x: 559, endPoint y: 379, distance: 199.7
click at [13, 733] on icon at bounding box center [12, 733] width 1 height 1
drag, startPoint x: 586, startPoint y: 580, endPoint x: 576, endPoint y: 485, distance: 95.5
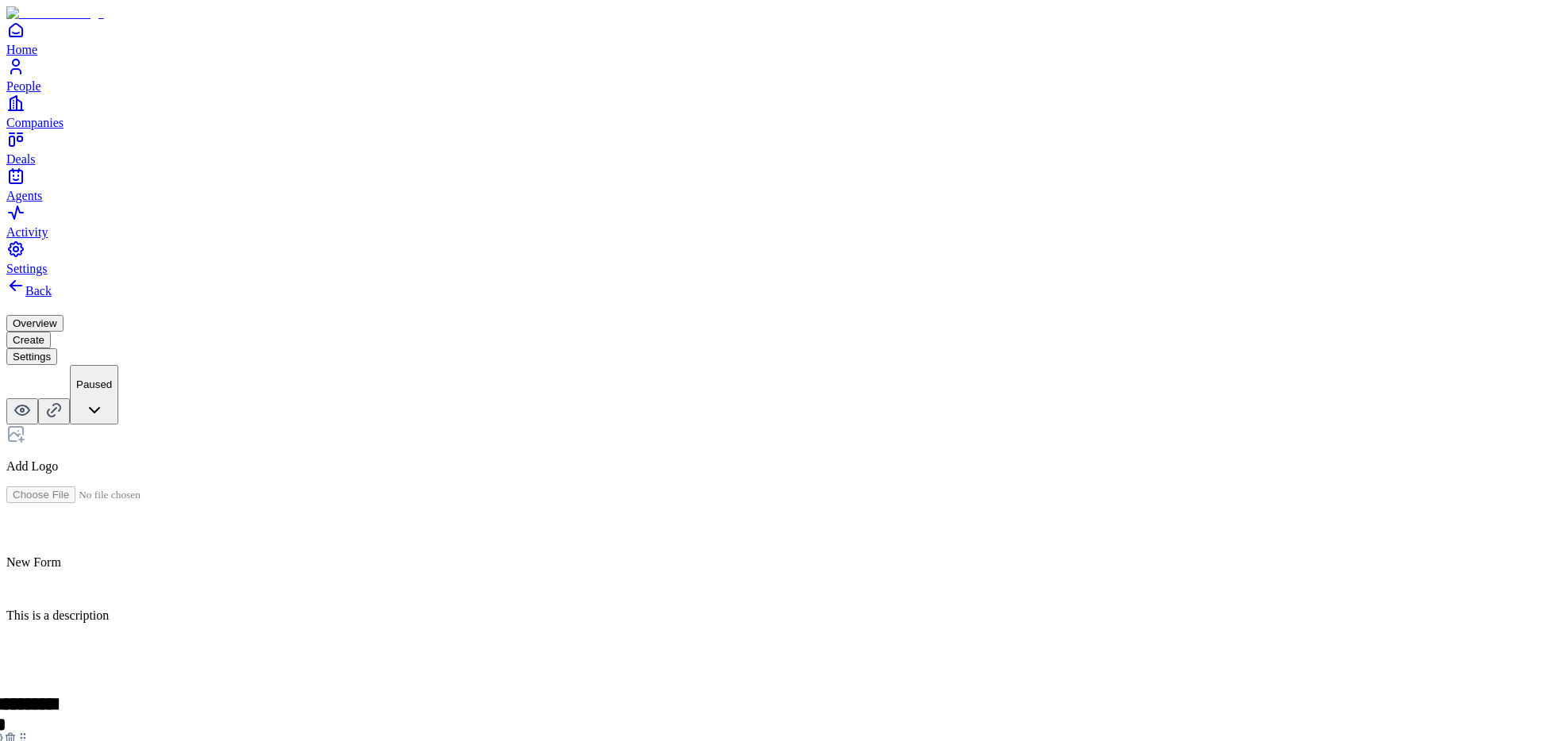
drag, startPoint x: 586, startPoint y: 578, endPoint x: 567, endPoint y: 348, distance: 230.8
click at [30, 731] on icon at bounding box center [22, 737] width 12 height 12
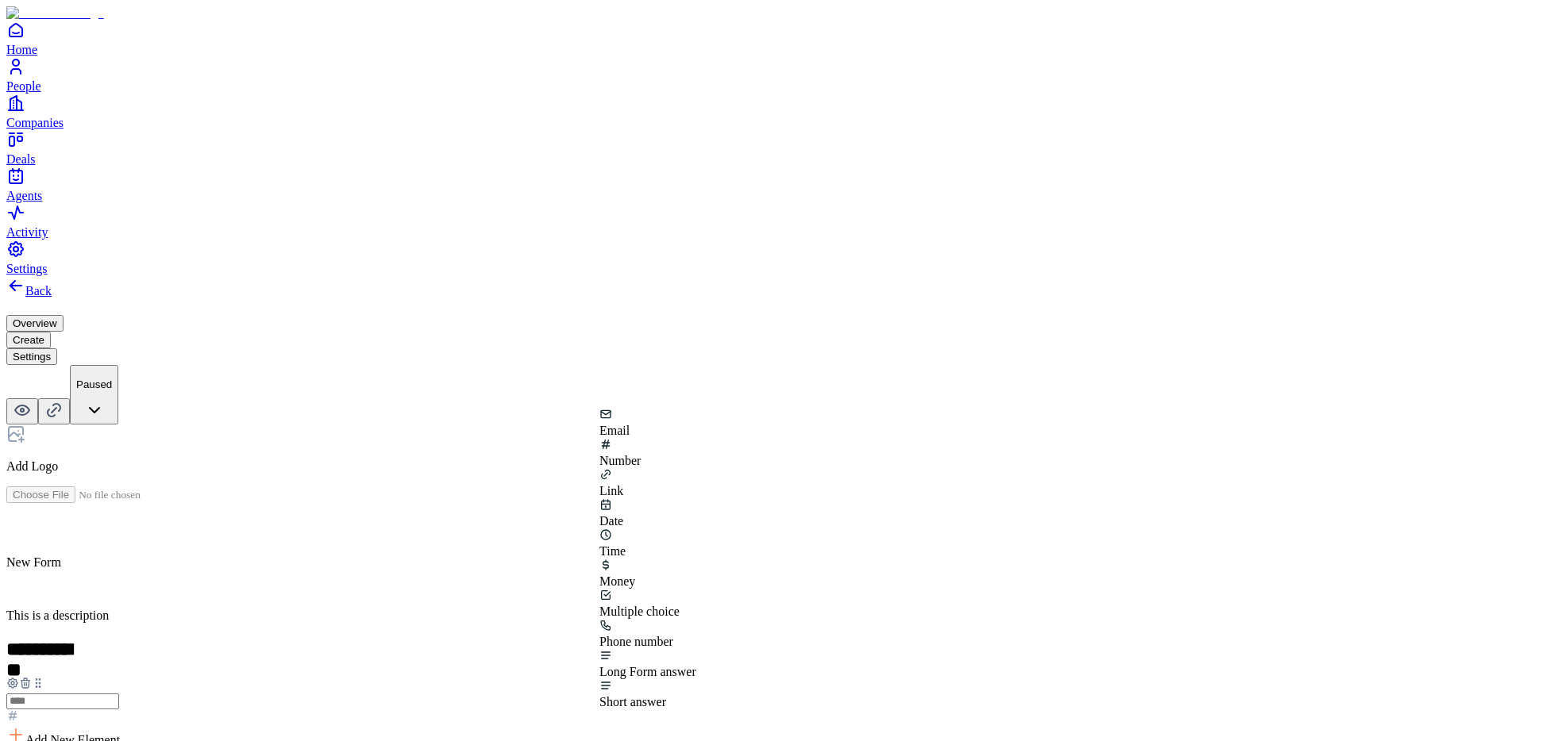
click at [696, 635] on div "Phone number" at bounding box center [647, 642] width 97 height 14
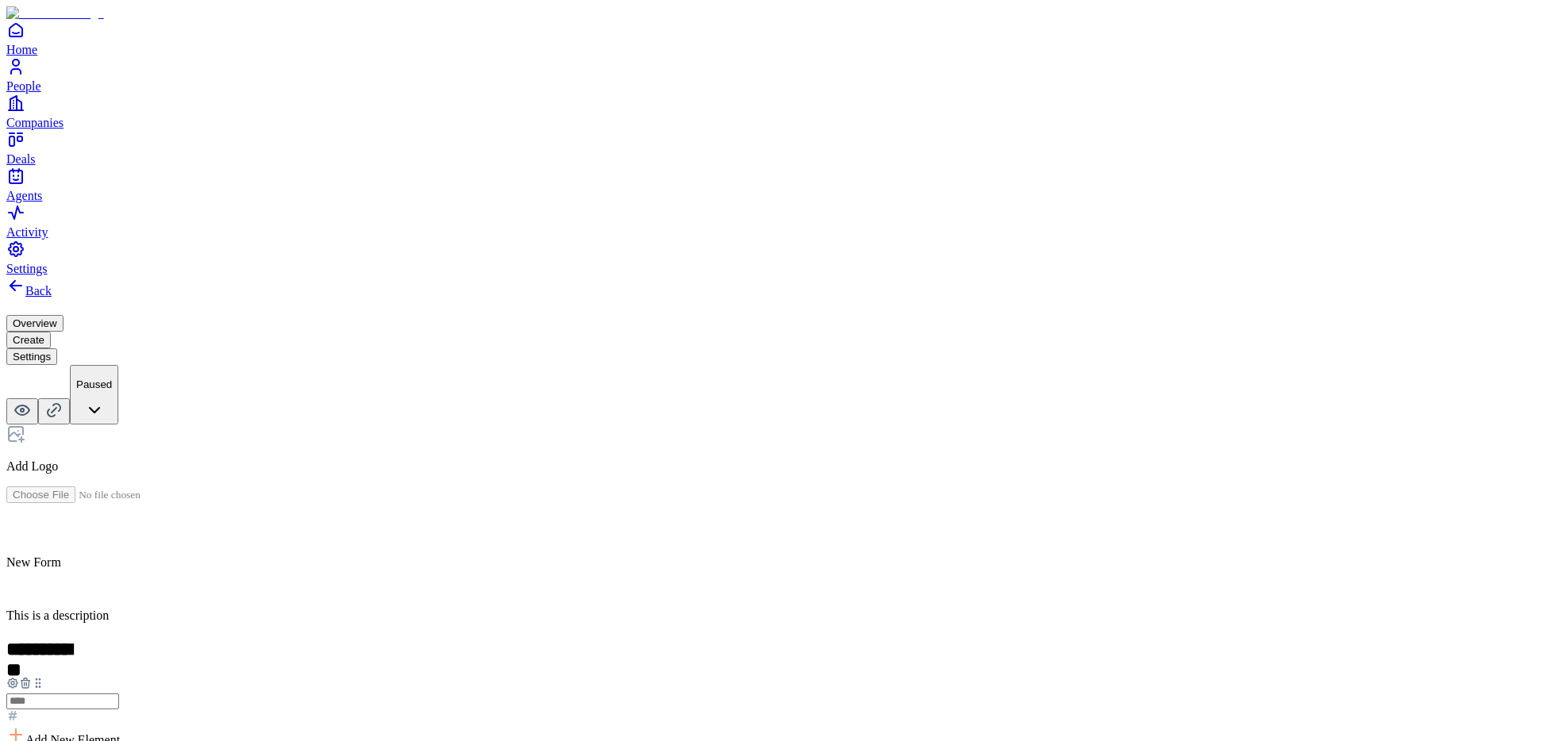
scroll to position [87, 0]
click at [474, 524] on div "**********" at bounding box center [784, 705] width 1555 height 860
click at [642, 519] on h2 at bounding box center [784, 529] width 1555 height 20
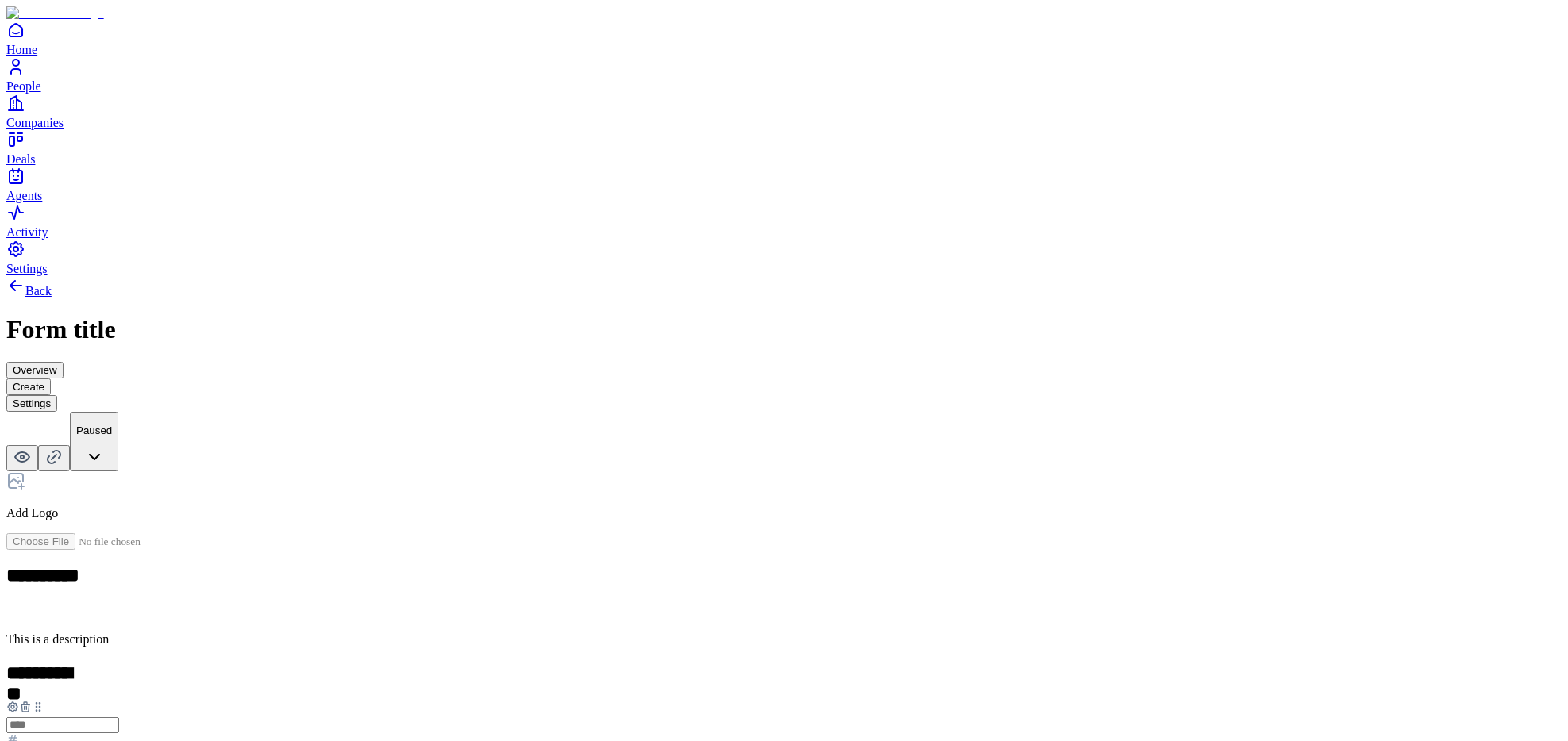
click at [376, 276] on div "**********" at bounding box center [784, 718] width 1555 height 885
drag, startPoint x: 580, startPoint y: 493, endPoint x: 577, endPoint y: 397, distance: 96.0
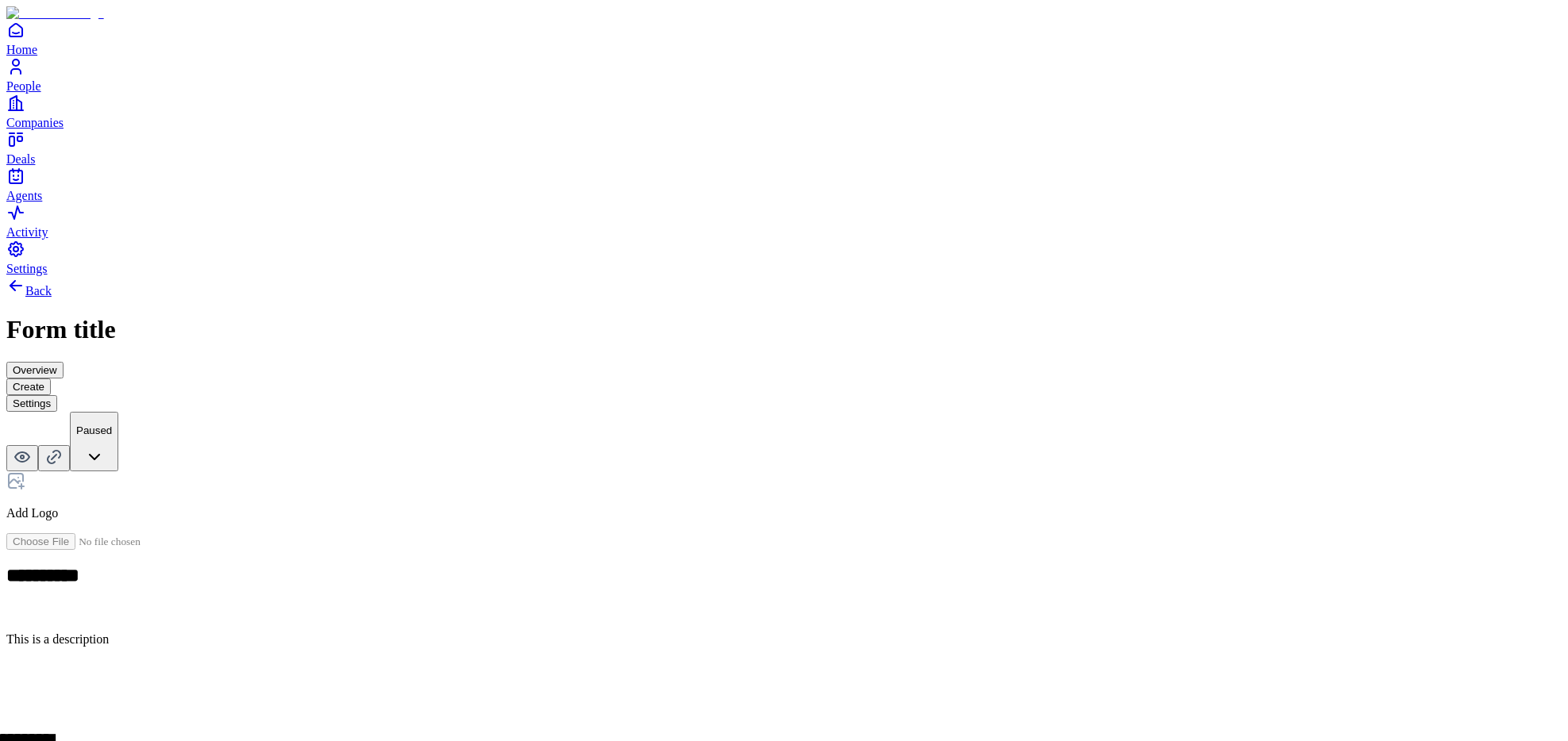
drag, startPoint x: 579, startPoint y: 593, endPoint x: 560, endPoint y: 270, distance: 323.6
drag, startPoint x: 576, startPoint y: 576, endPoint x: 576, endPoint y: 475, distance: 101.0
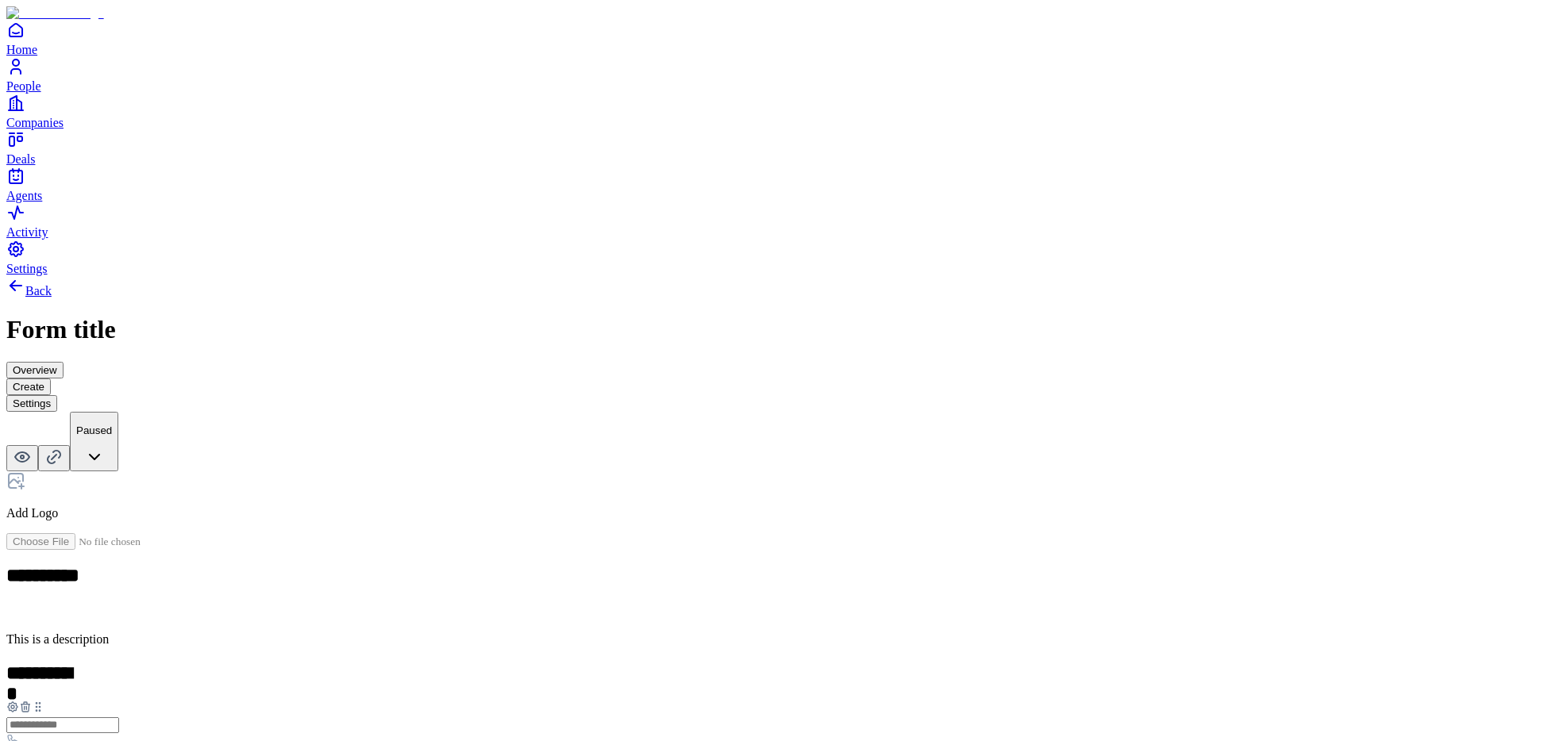
scroll to position [87, 0]
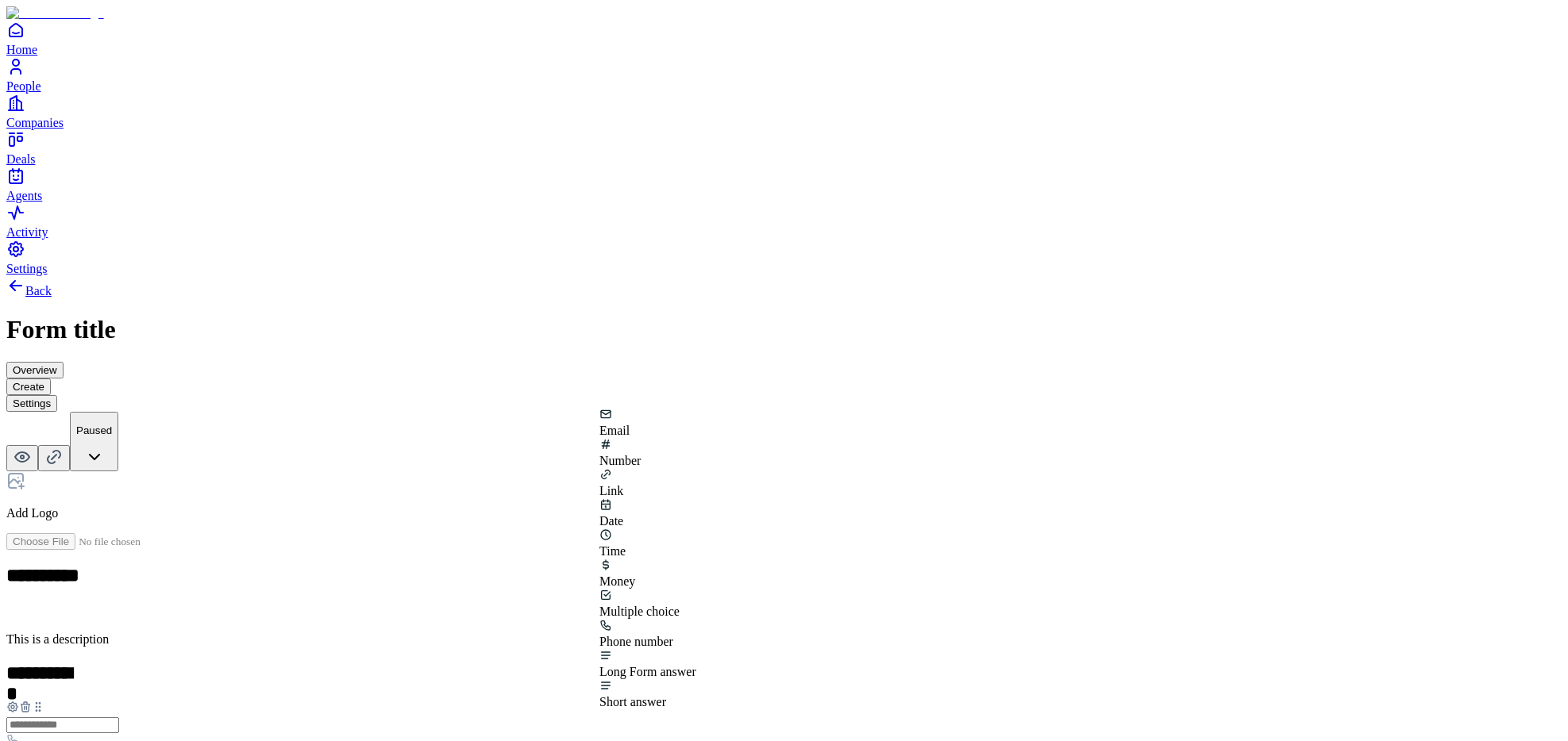
click at [631, 558] on div "Money" at bounding box center [647, 573] width 97 height 30
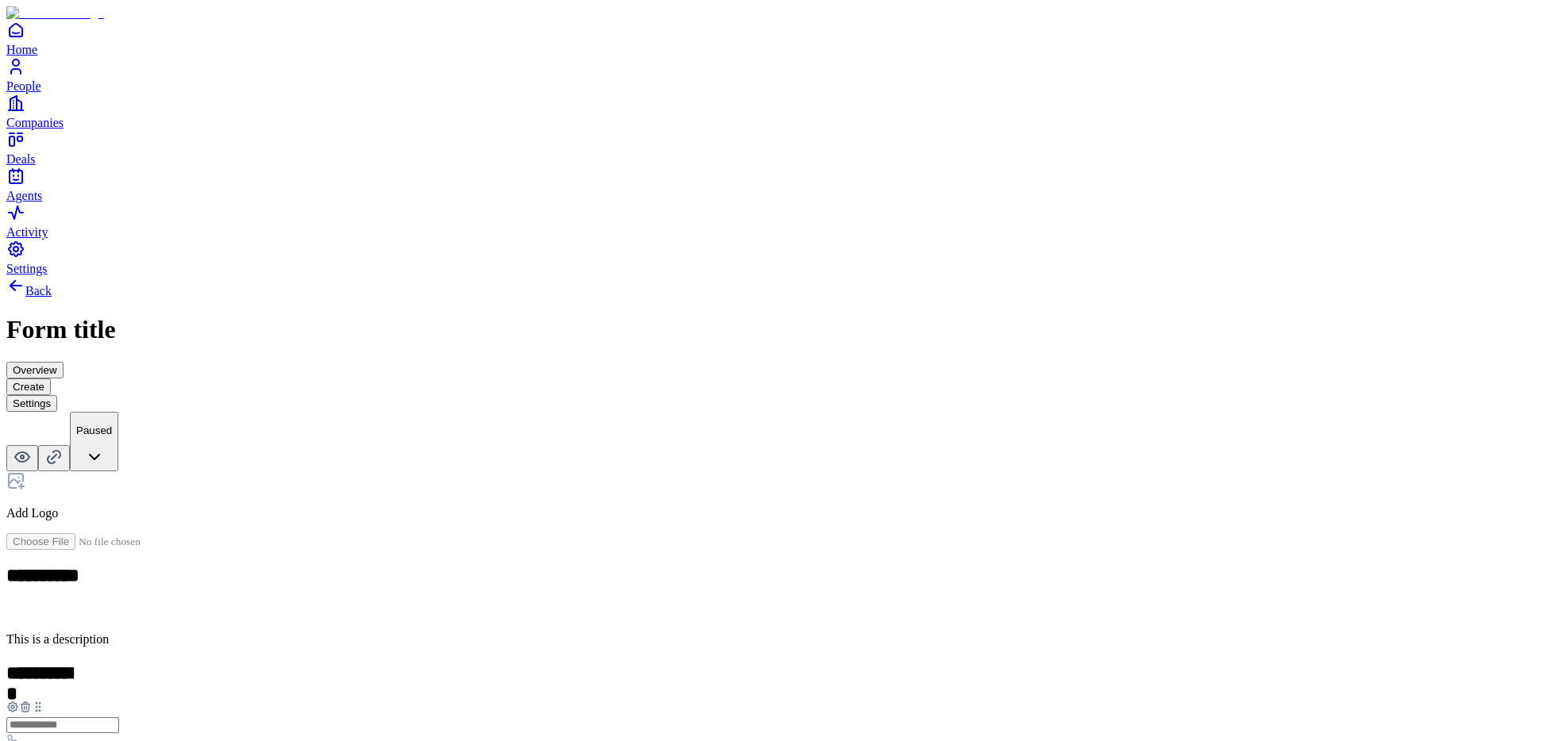
scroll to position [87, 0]
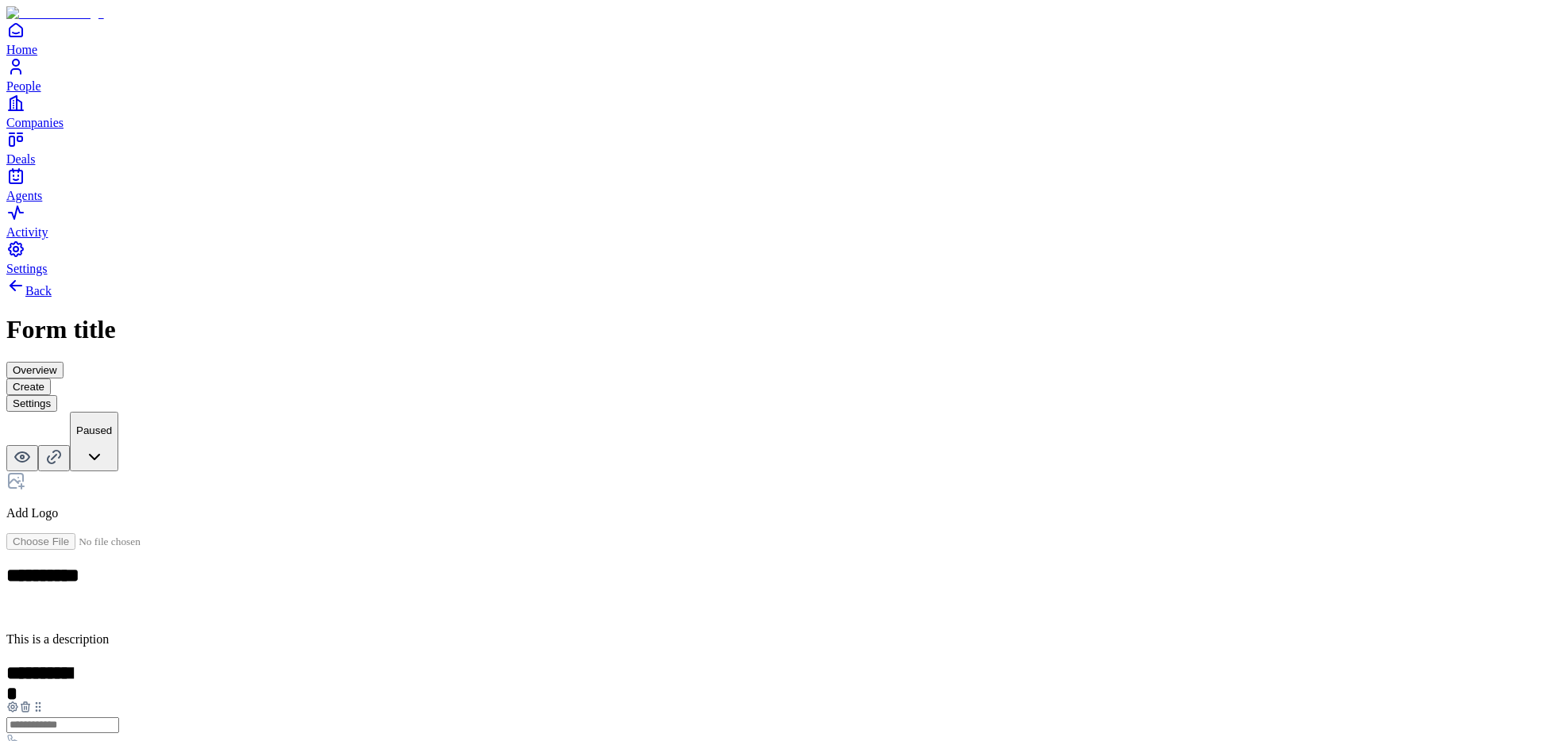
drag, startPoint x: 576, startPoint y: 592, endPoint x: 568, endPoint y: 361, distance: 231.1
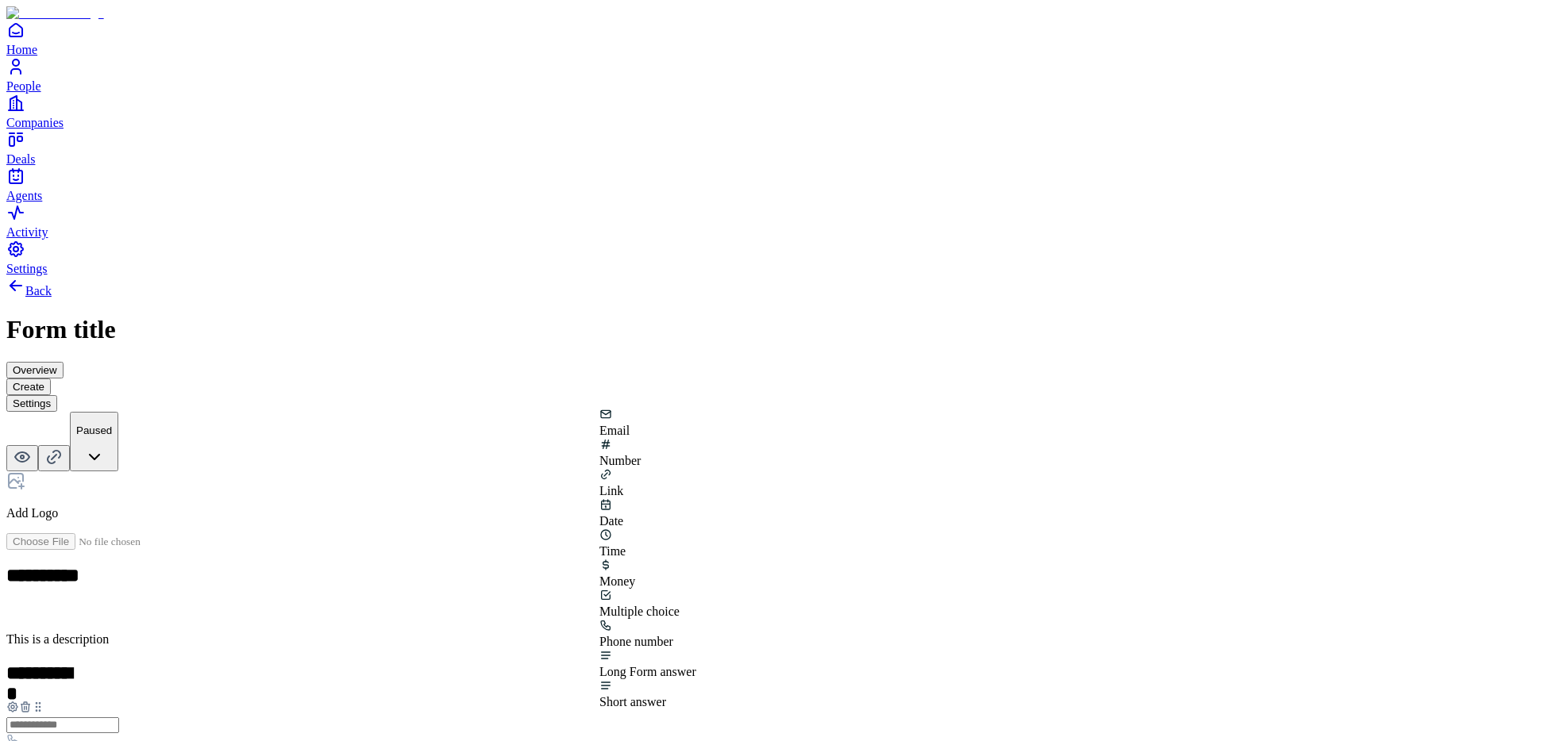
click at [696, 619] on div "Phone number" at bounding box center [647, 633] width 97 height 30
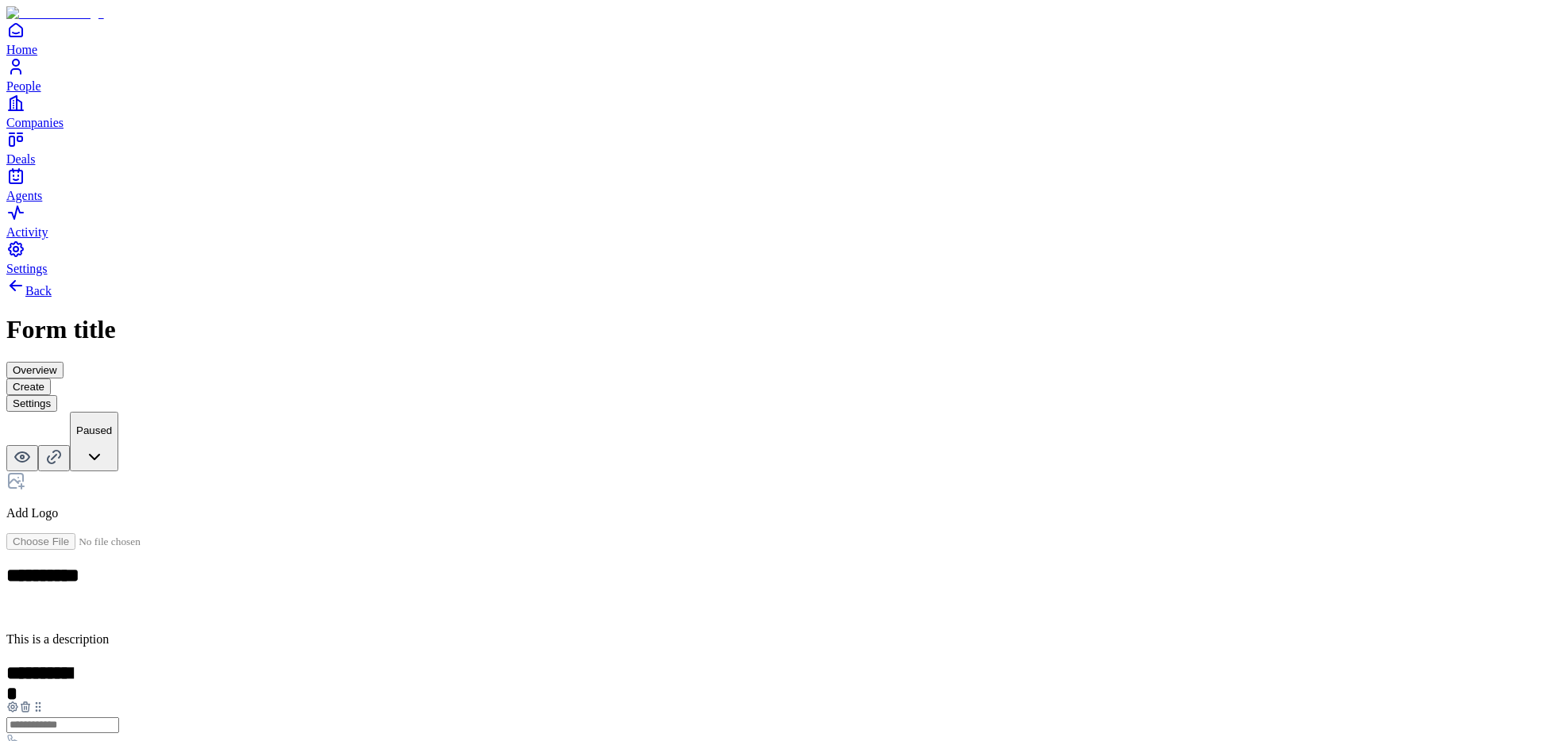
scroll to position [87, 0]
click at [659, 571] on div "Money" at bounding box center [642, 585] width 97 height 30
